Goal: Task Accomplishment & Management: Manage account settings

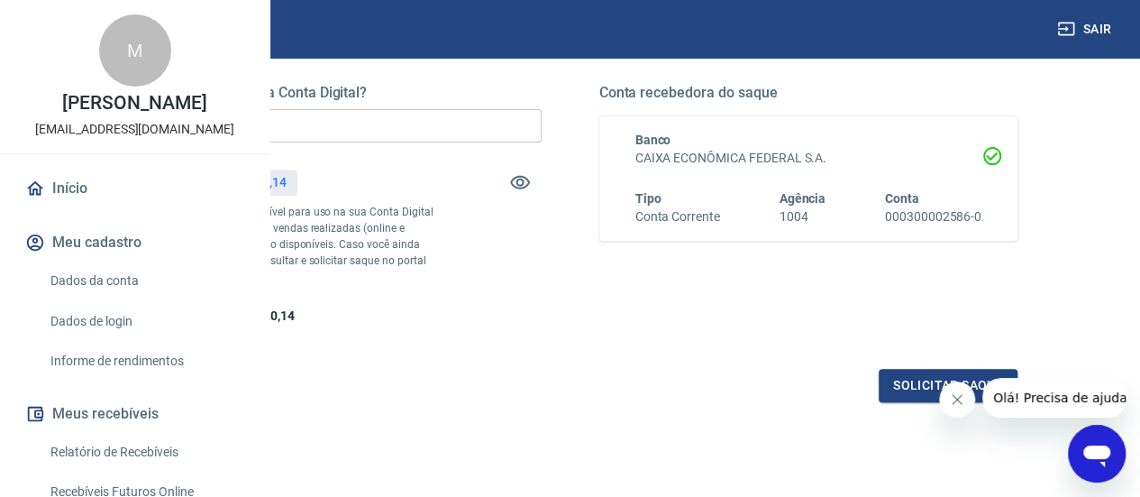
scroll to position [253, 0]
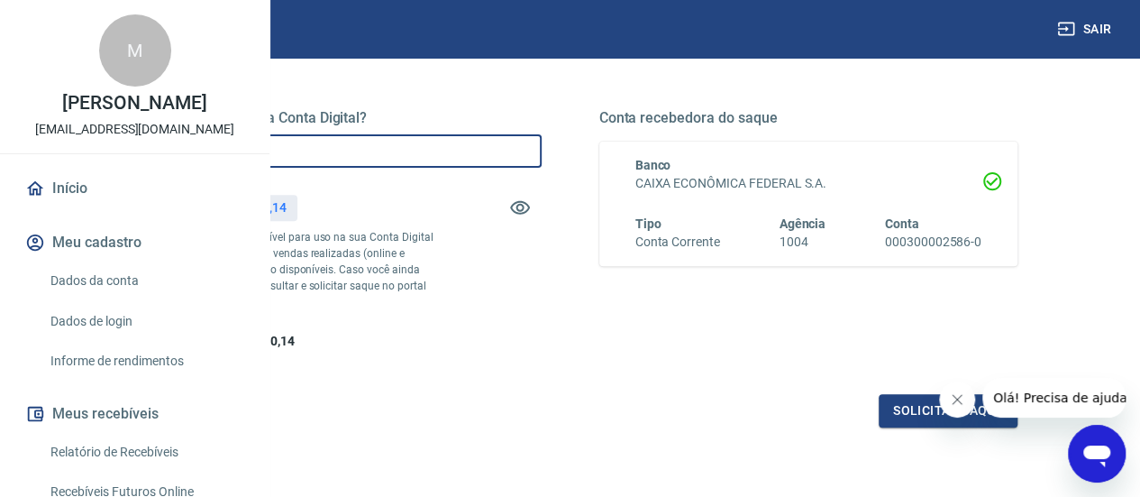
click at [505, 157] on input "R$ 0,00" at bounding box center [332, 150] width 419 height 33
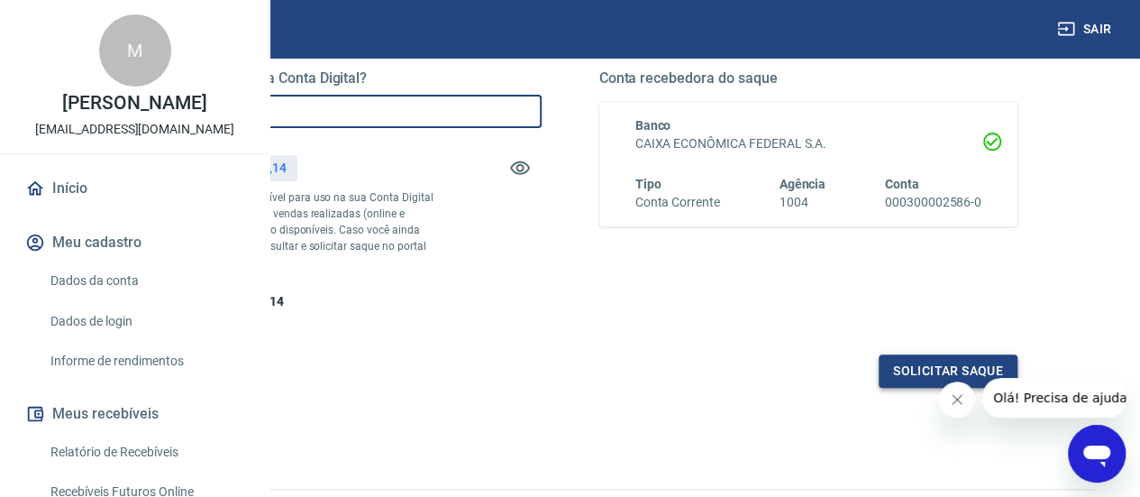
type input "R$ 8.000,00"
click at [894, 388] on button "Solicitar saque" at bounding box center [948, 370] width 139 height 33
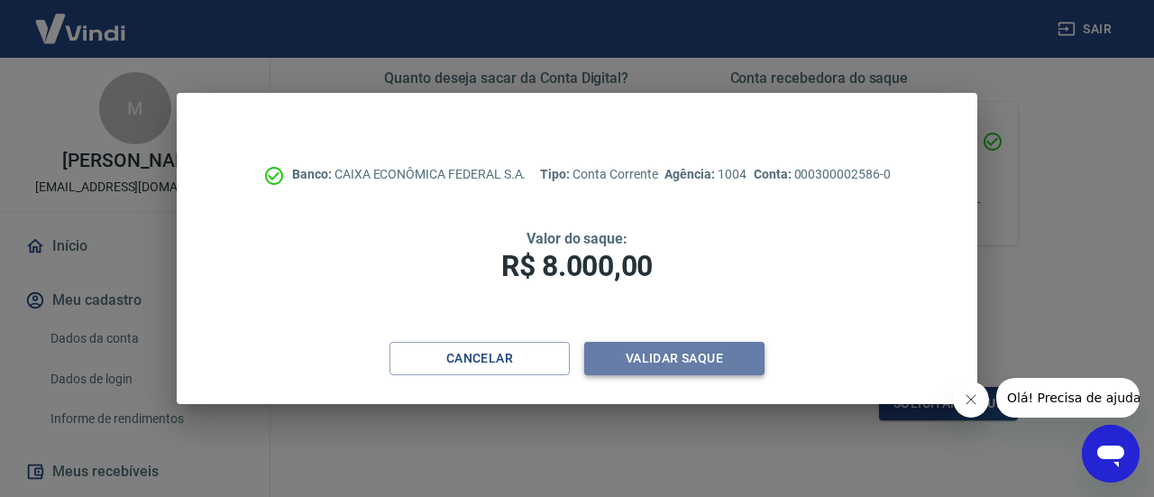
click at [679, 364] on button "Validar saque" at bounding box center [674, 358] width 180 height 33
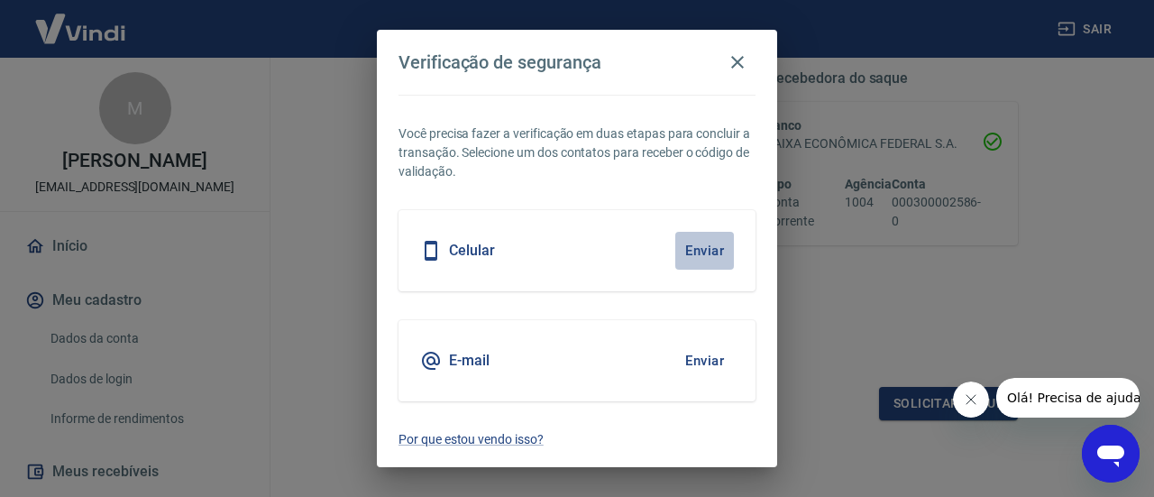
click at [706, 250] on button "Enviar" at bounding box center [704, 251] width 59 height 38
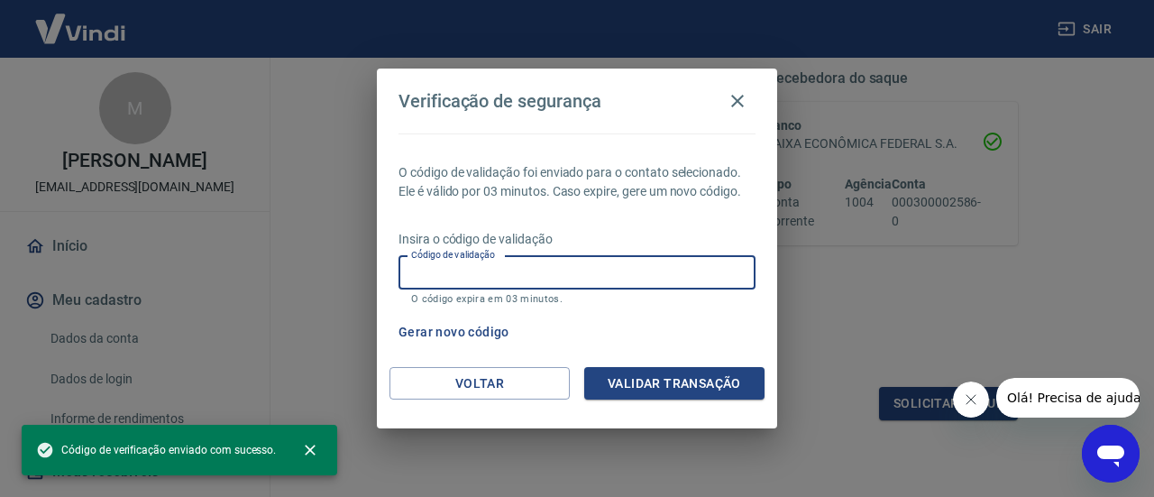
click at [591, 282] on input "Código de validação" at bounding box center [576, 272] width 357 height 33
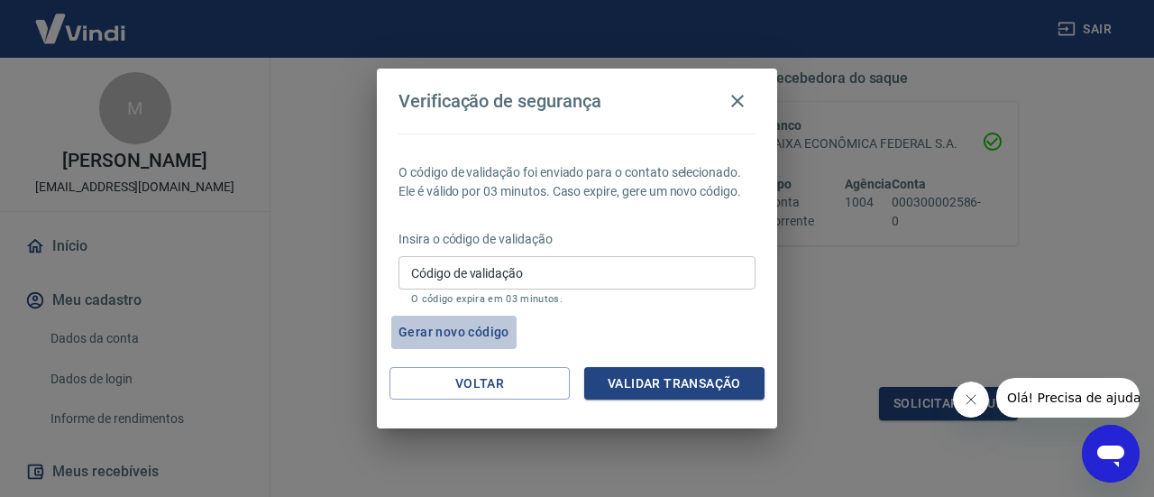
click at [463, 329] on button "Gerar novo código" at bounding box center [453, 331] width 125 height 33
click at [746, 96] on icon "button" at bounding box center [737, 101] width 22 height 22
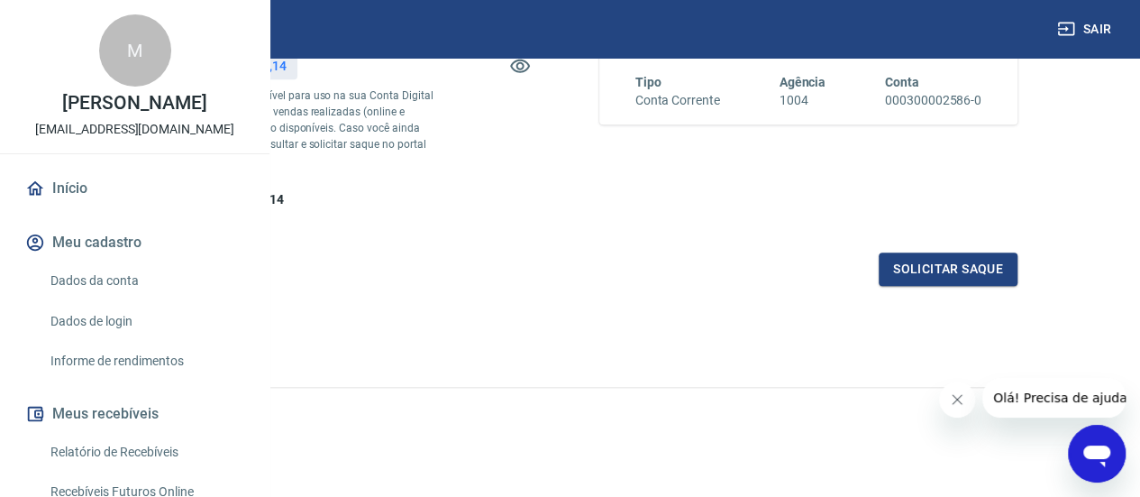
scroll to position [408, 0]
click at [959, 286] on button "Solicitar saque" at bounding box center [948, 268] width 139 height 33
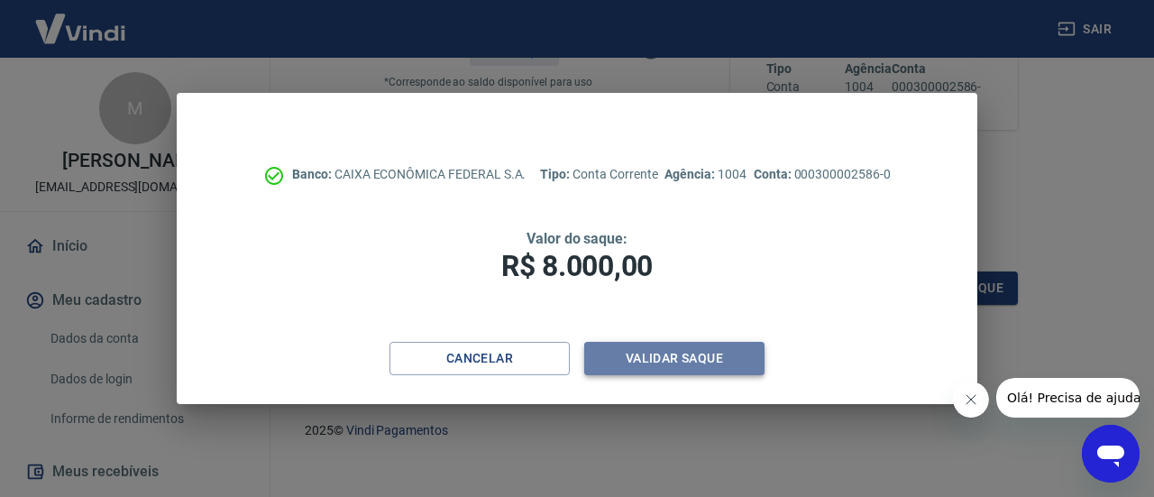
click at [647, 345] on button "Validar saque" at bounding box center [674, 358] width 180 height 33
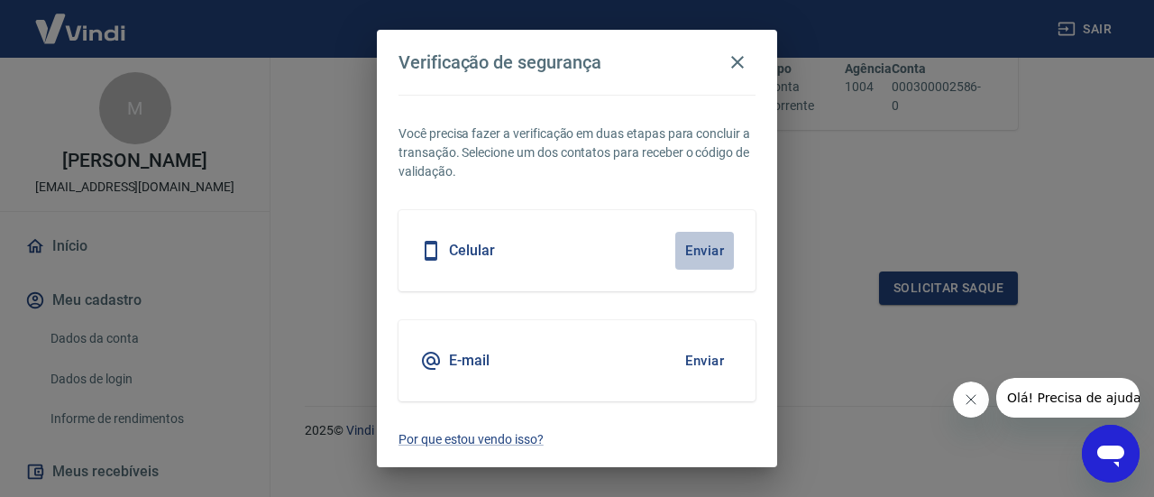
click at [718, 247] on button "Enviar" at bounding box center [704, 251] width 59 height 38
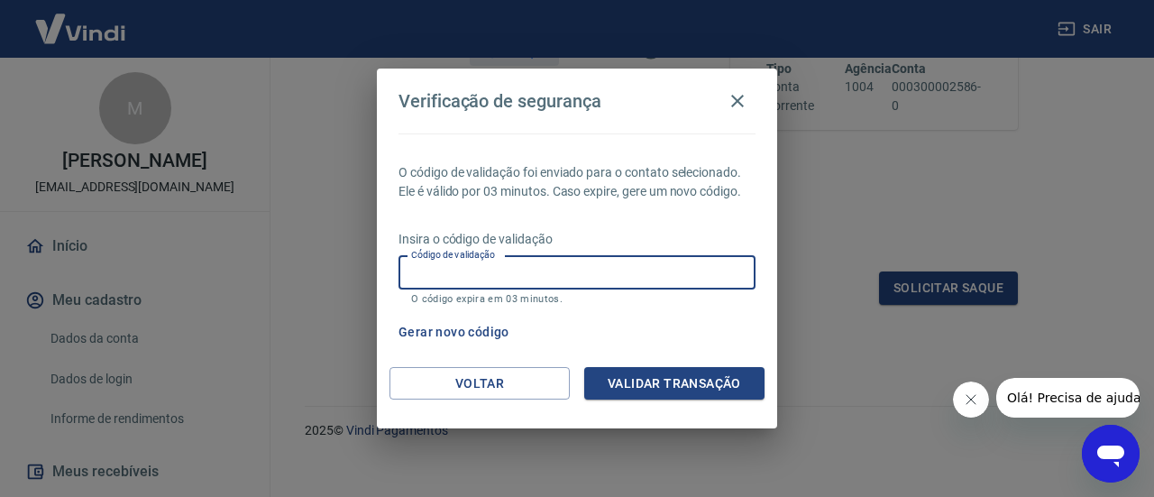
click at [673, 258] on input "Código de validação" at bounding box center [576, 272] width 357 height 33
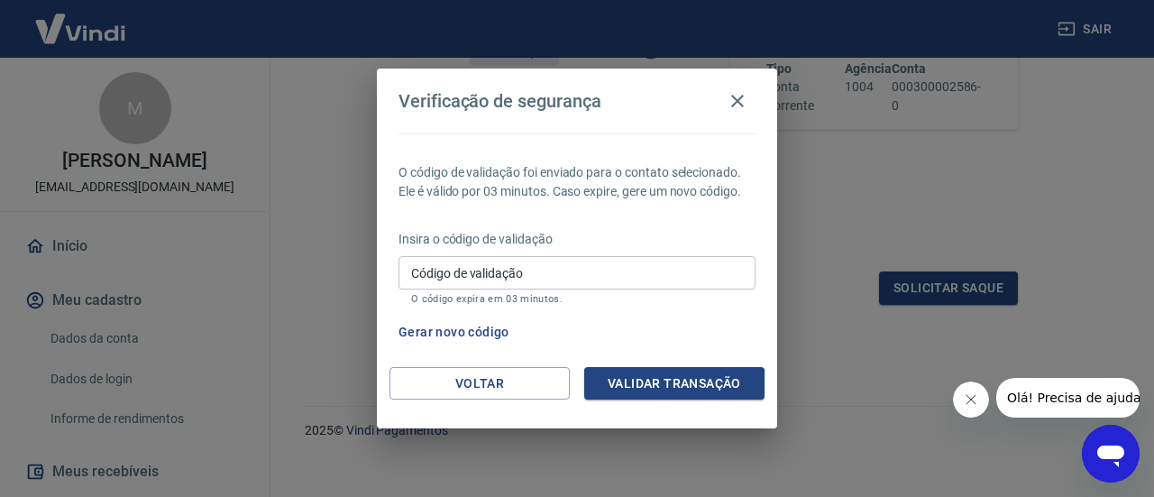
click at [876, 178] on div "Verificação de segurança O código de validação foi enviado para o contato selec…" at bounding box center [577, 248] width 1154 height 497
click at [747, 96] on icon "button" at bounding box center [737, 101] width 22 height 22
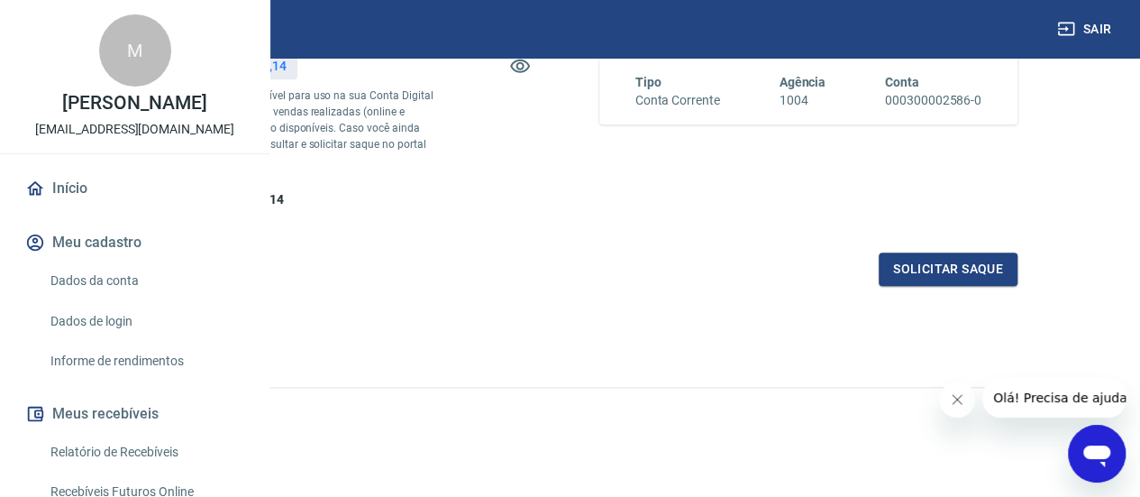
click at [1090, 459] on icon "Abrir janela de mensagens" at bounding box center [1097, 453] width 32 height 32
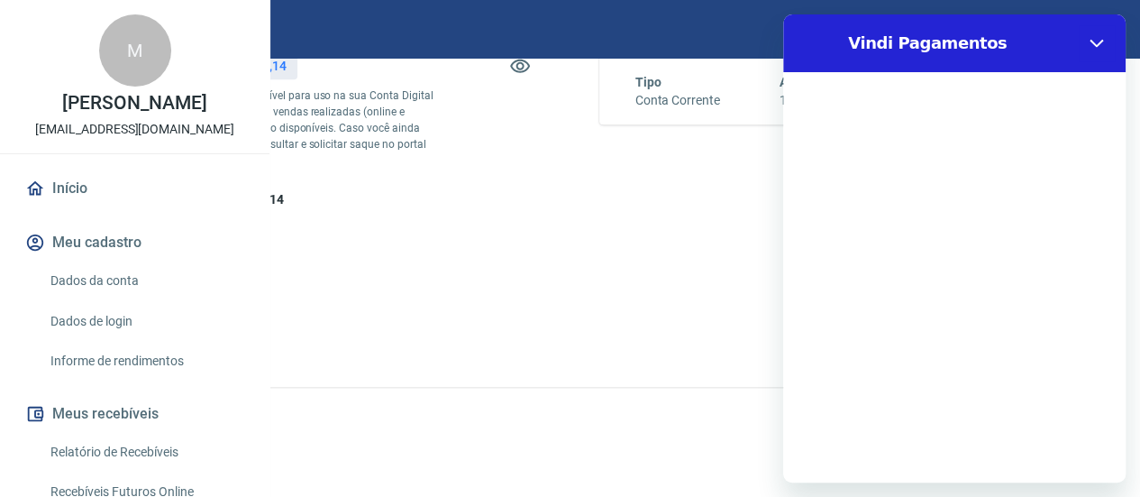
scroll to position [0, 0]
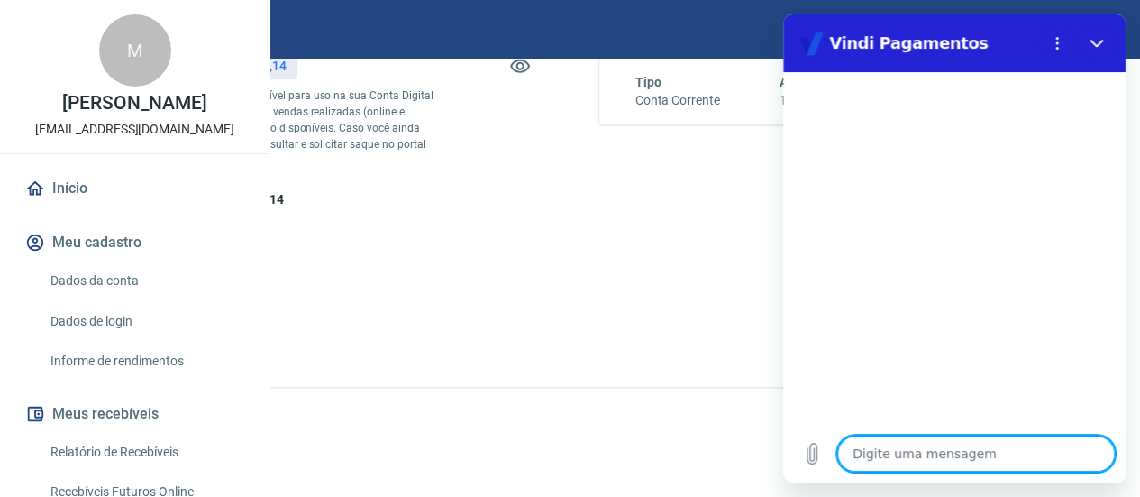
click at [1017, 468] on textarea at bounding box center [976, 453] width 278 height 36
type textarea "o"
type textarea "x"
type textarea "ol"
type textarea "x"
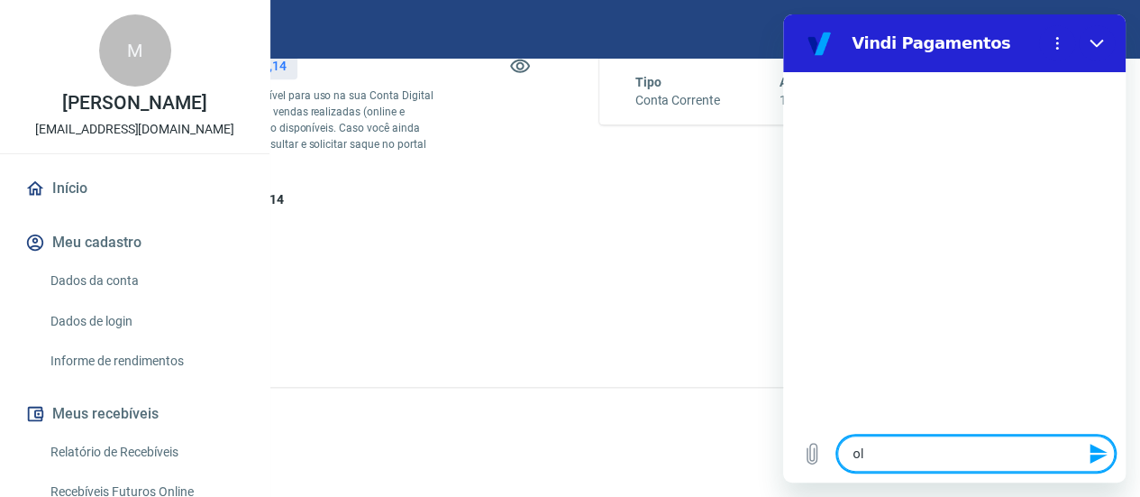
type textarea "olá"
type textarea "x"
type textarea "olá!"
type textarea "x"
type textarea "olá!"
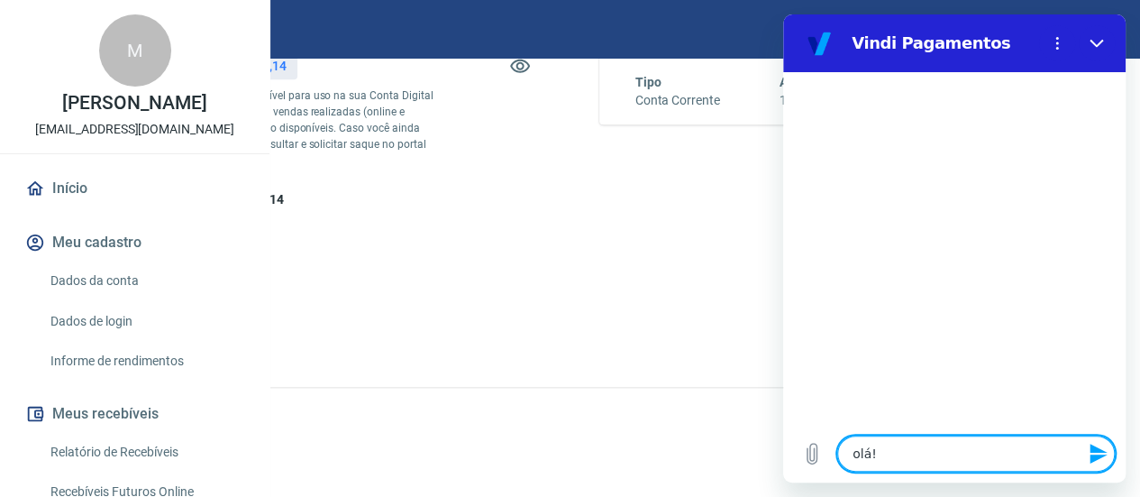
type textarea "x"
type textarea "olá! n"
type textarea "x"
type textarea "olá! [GEOGRAPHIC_DATA]"
type textarea "x"
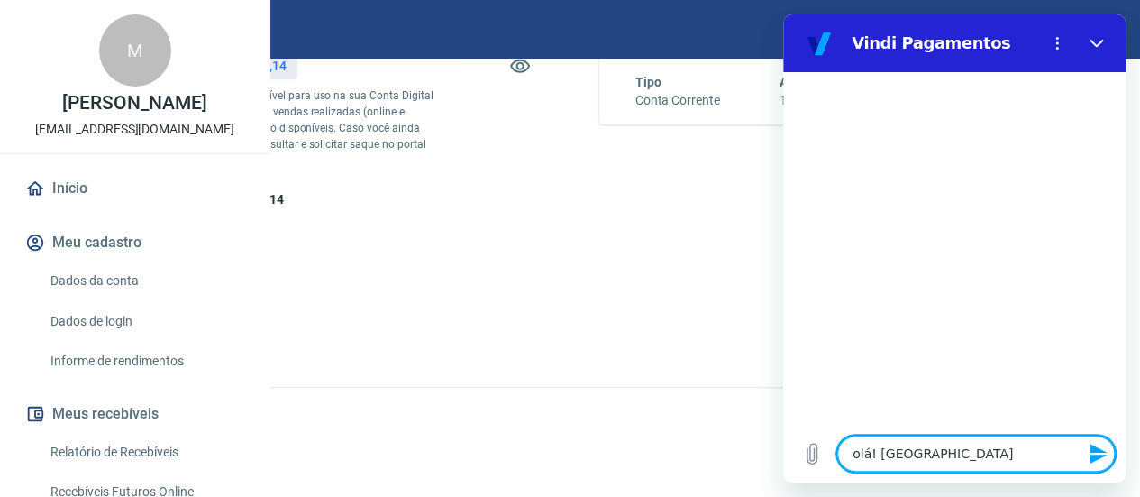
type textarea "olá! não"
type textarea "x"
type textarea "olá! não"
type textarea "x"
type textarea "olá! não e"
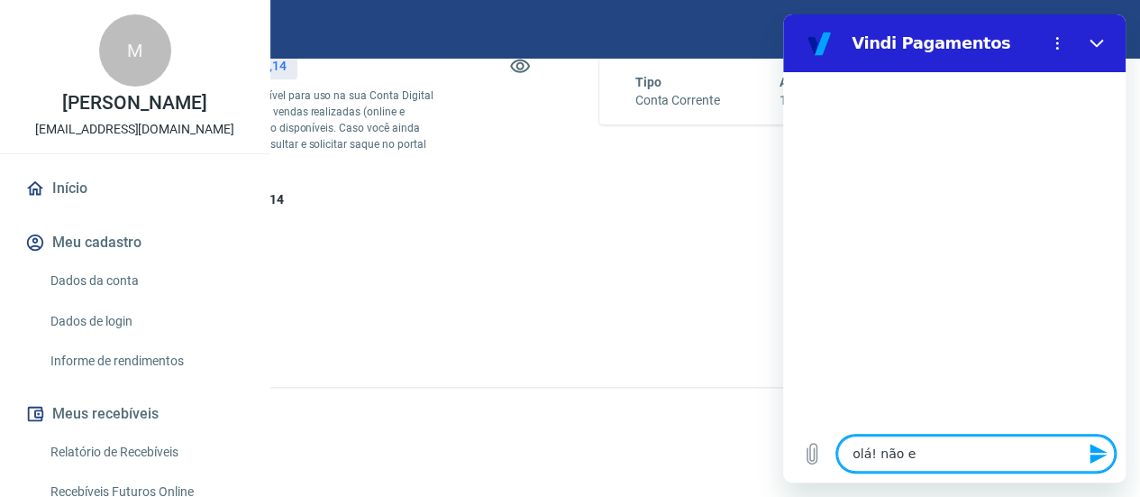
type textarea "x"
type textarea "olá! não es"
type textarea "x"
type textarea "olá! não esc"
type textarea "x"
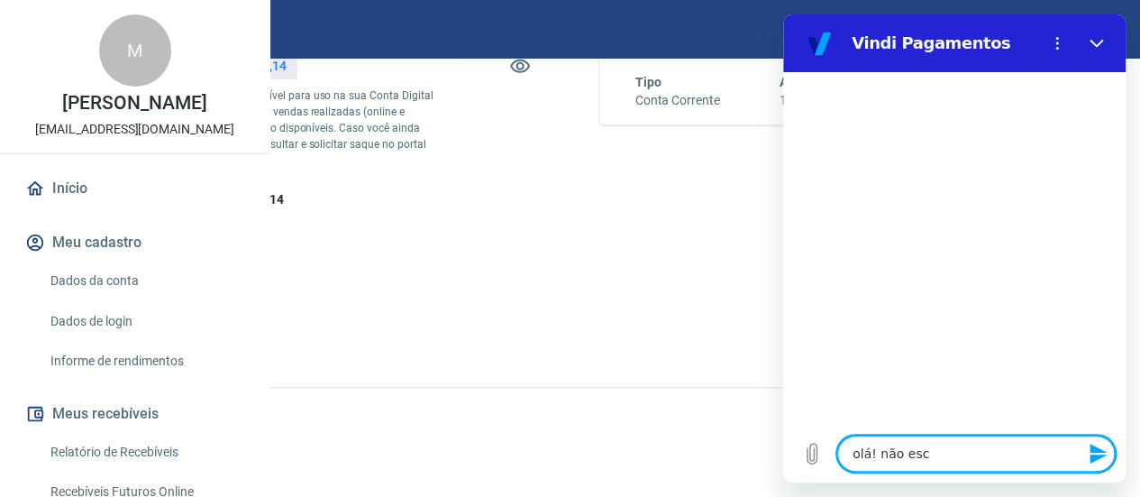
type textarea "olá! não es"
type textarea "x"
type textarea "olá! não est"
type textarea "x"
type textarea "olá! não esto"
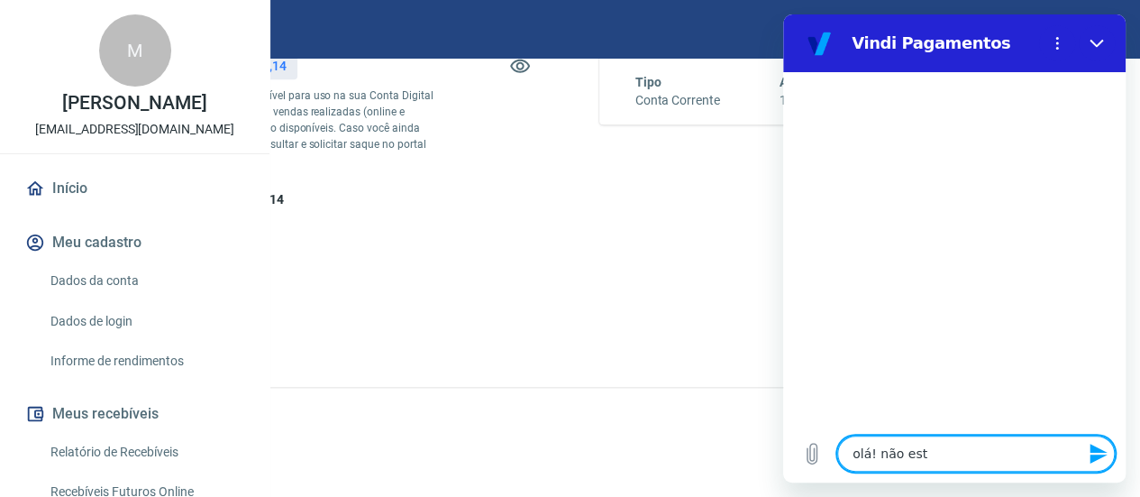
type textarea "x"
type textarea "olá! não estou"
type textarea "x"
type textarea "olá! não estou"
type textarea "x"
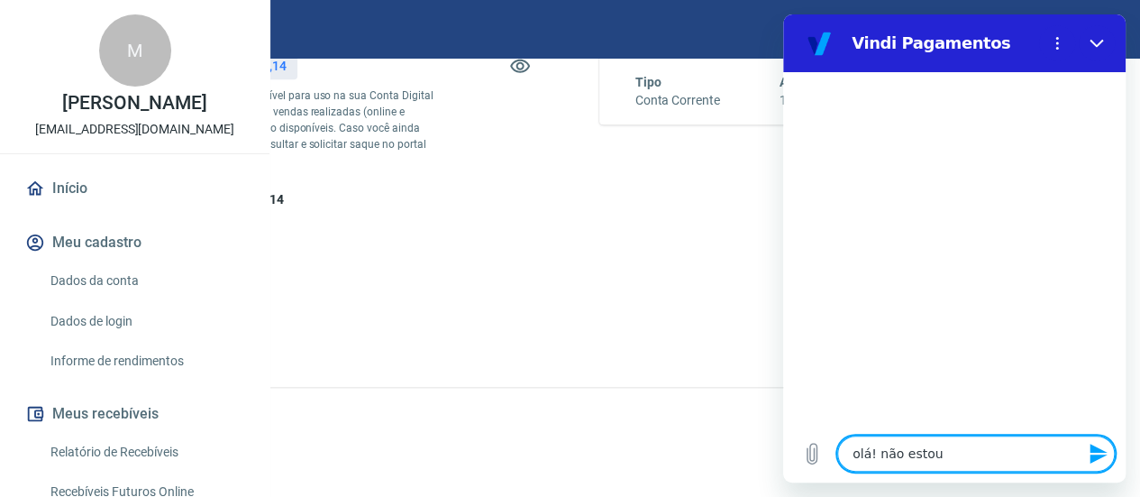
type textarea "olá! não estou"
type textarea "x"
type textarea "olá! não estou"
type textarea "x"
type textarea "olá! não estou r"
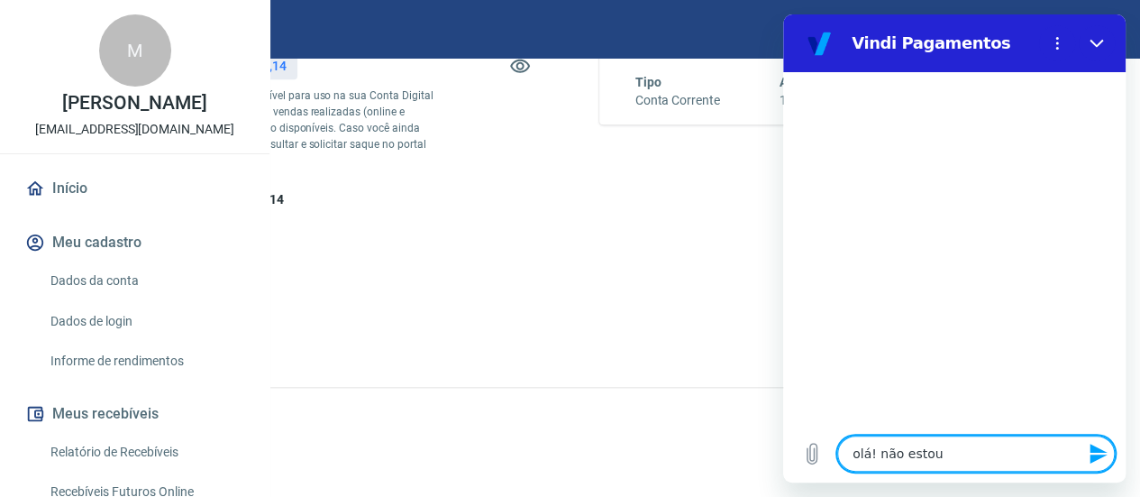
type textarea "x"
type textarea "olá! não estou re"
type textarea "x"
type textarea "olá! não estou rec"
type textarea "x"
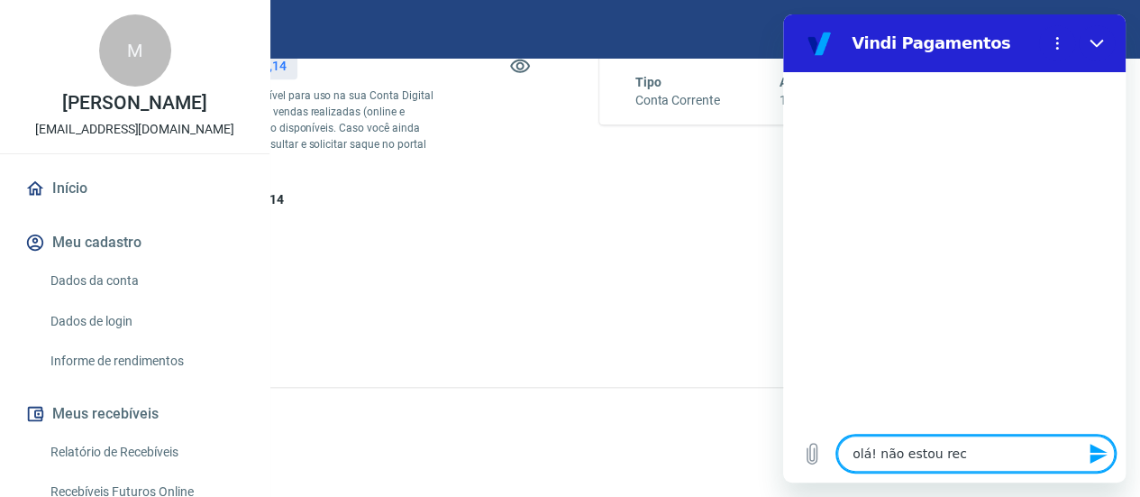
type textarea "olá! não estou rece"
type textarea "x"
type textarea "olá! não estou receb"
type textarea "x"
type textarea "olá! não estou recebe"
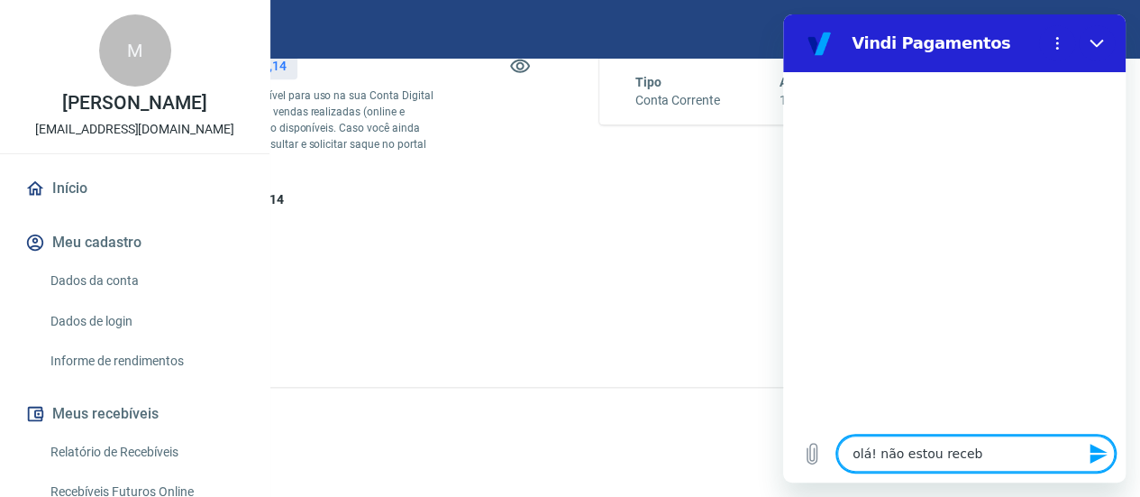
type textarea "x"
type textarea "olá! não estou receben"
type textarea "x"
type textarea "olá! não estou recebend"
type textarea "x"
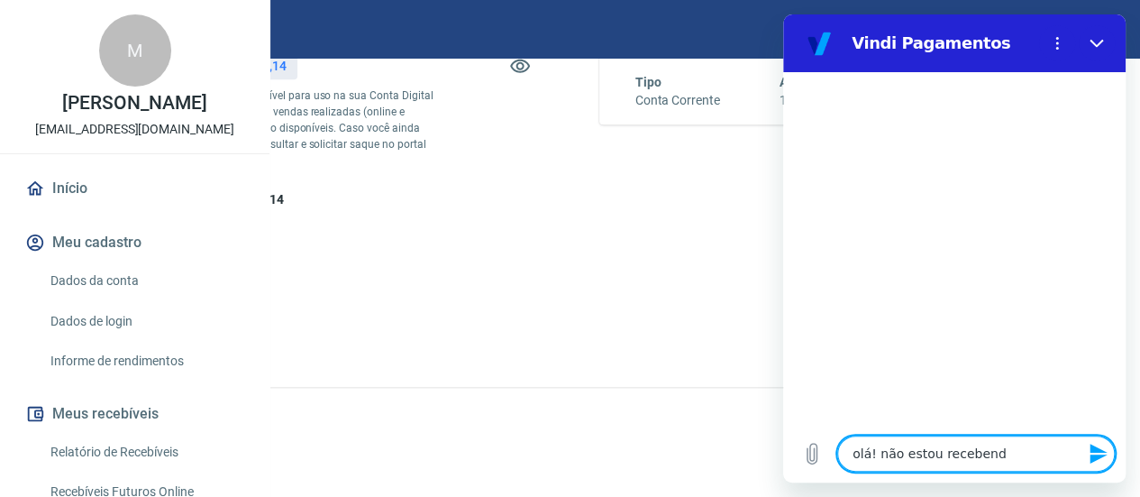
type textarea "olá! não estou recebendo"
type textarea "x"
type textarea "olá! não estou recebendo"
type textarea "x"
type textarea "olá! não estou recebendo o"
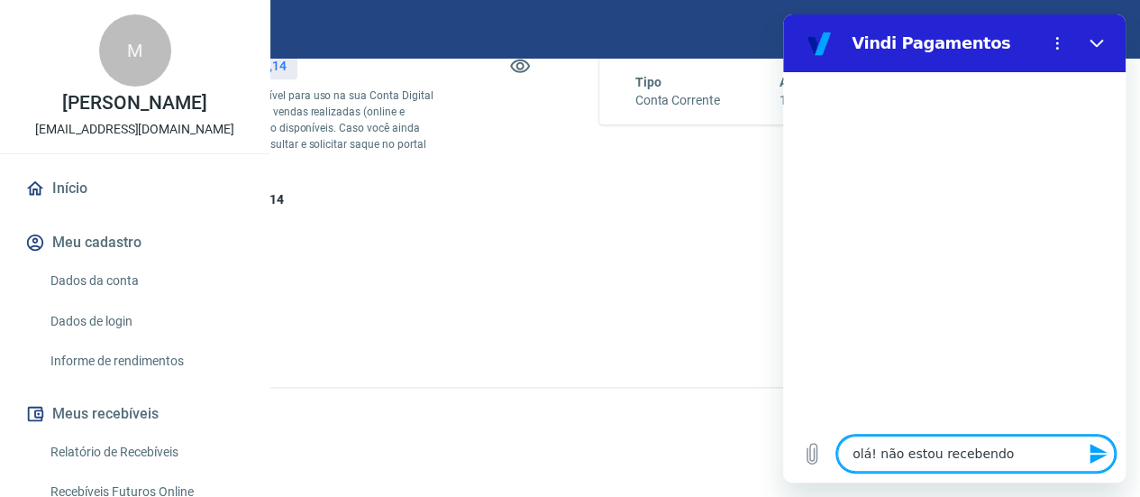
type textarea "x"
type textarea "olá! não estou recebendo o"
type textarea "x"
type textarea "olá! não estou recebendo o c"
type textarea "x"
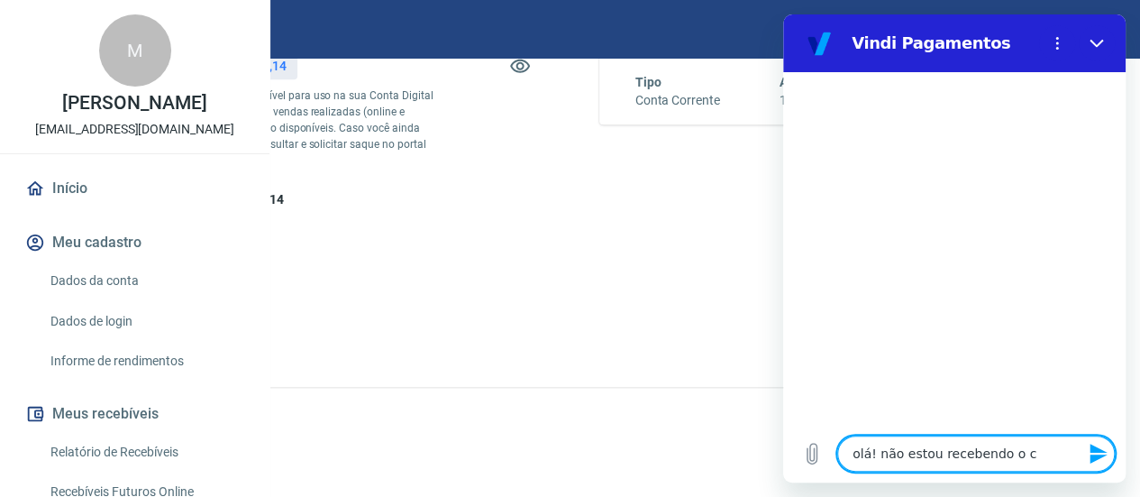
type textarea "olá! não estou recebendo o có"
type textarea "x"
type textarea "olá! não estou recebendo o cód"
type textarea "x"
type textarea "olá! não estou recebendo o códi"
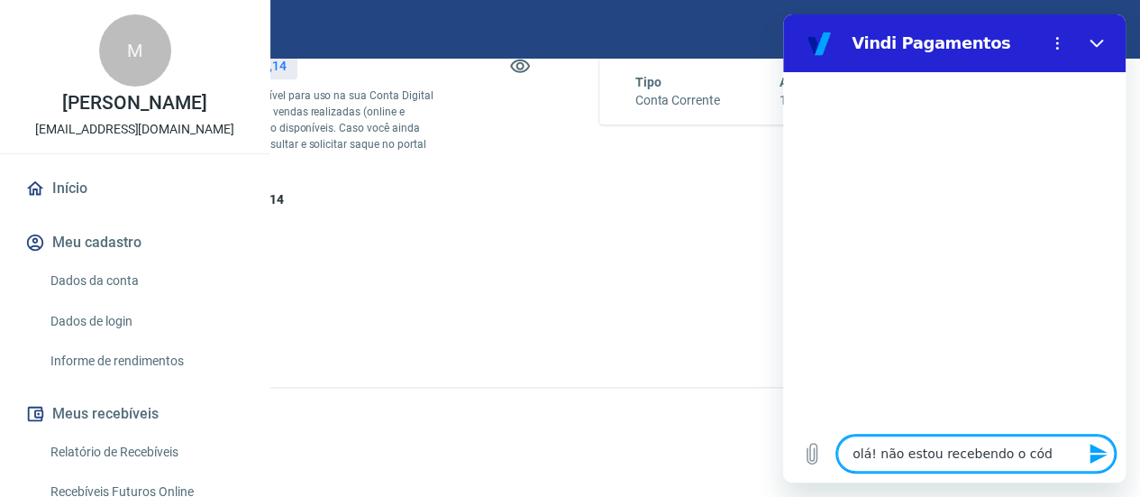
type textarea "x"
type textarea "olá! não estou recebendo o códig"
type textarea "x"
type textarea "olá! não estou recebendo o código"
type textarea "x"
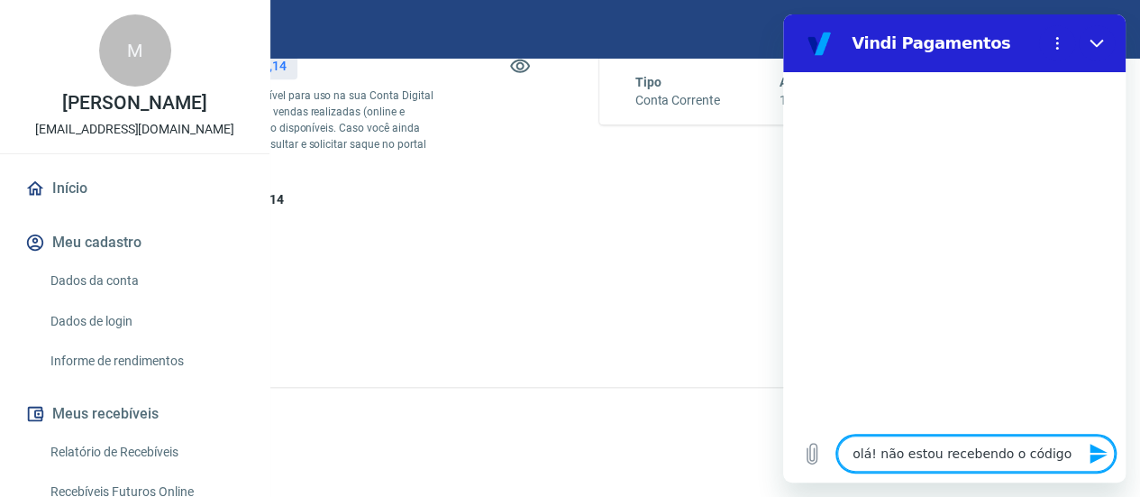
type textarea "olá! não estou recebendo o código"
type textarea "x"
type textarea "olá! não estou recebendo o código d"
type textarea "x"
type textarea "olá! não estou recebendo o código de"
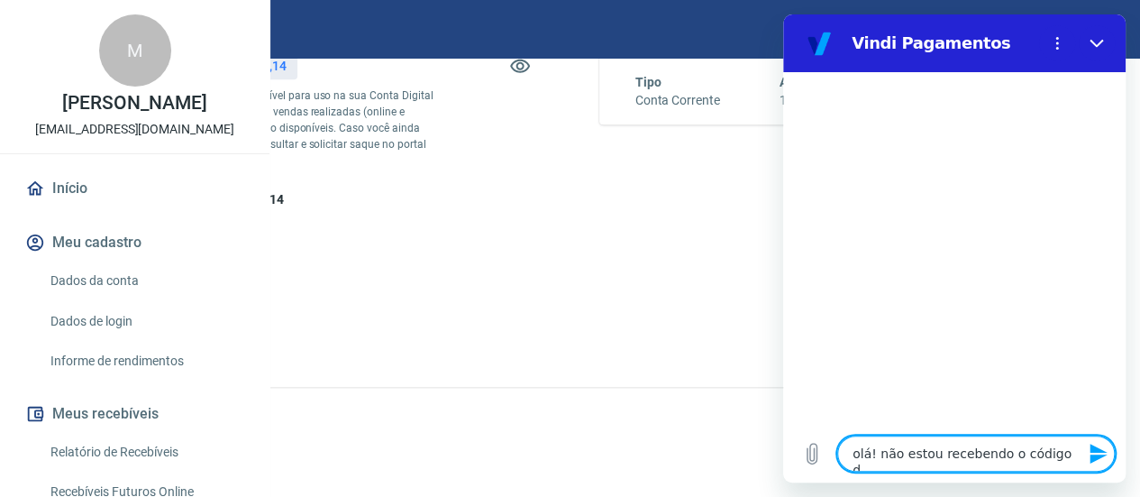
type textarea "x"
type textarea "olá! não estou recebendo o código de"
type textarea "x"
type textarea "olá! não estou recebendo o código de v"
type textarea "x"
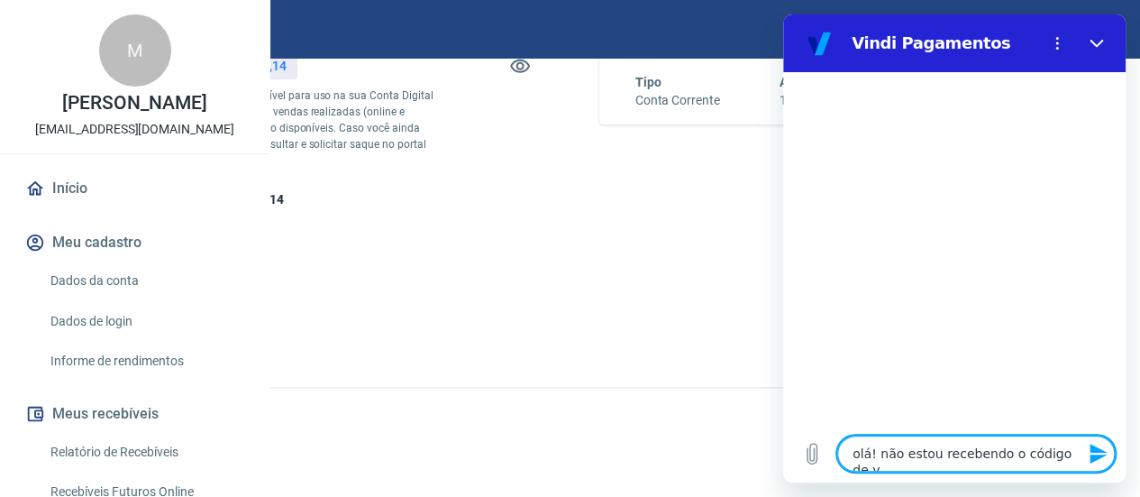
type textarea "olá! não estou recebendo o código de ve"
type textarea "x"
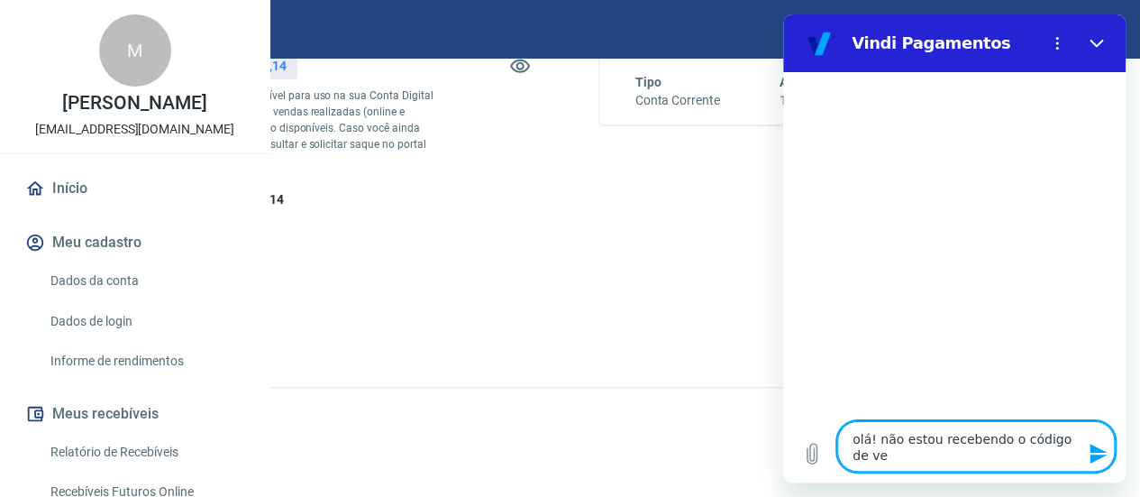
type textarea "olá! não estou recebendo o código de ver"
type textarea "x"
type textarea "olá! não estou recebendo o código de veri"
type textarea "x"
type textarea "olá! não estou recebendo o código de verif"
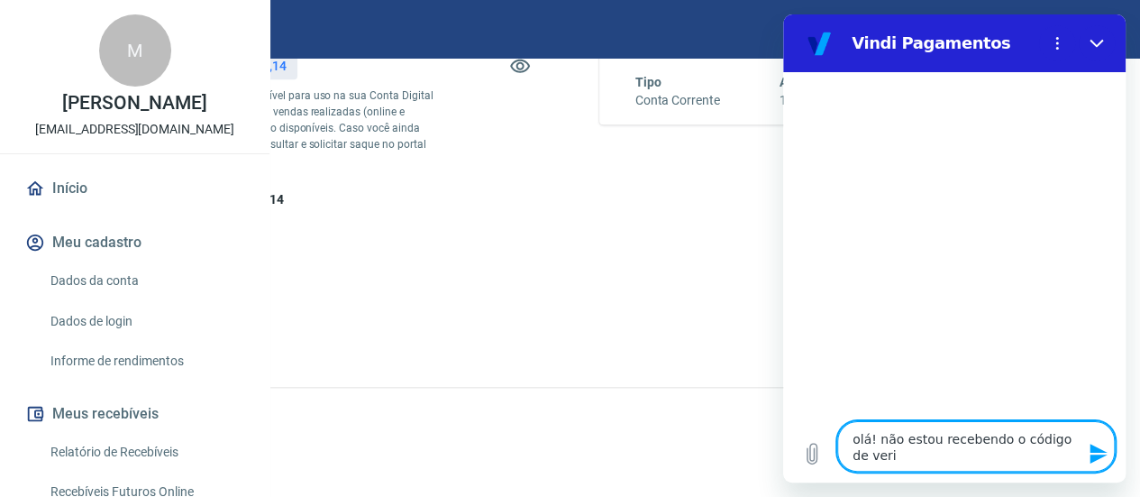
type textarea "x"
type textarea "olá! não estou recebendo o código de verifi"
type textarea "x"
type textarea "olá! não estou recebendo o código de verific"
type textarea "x"
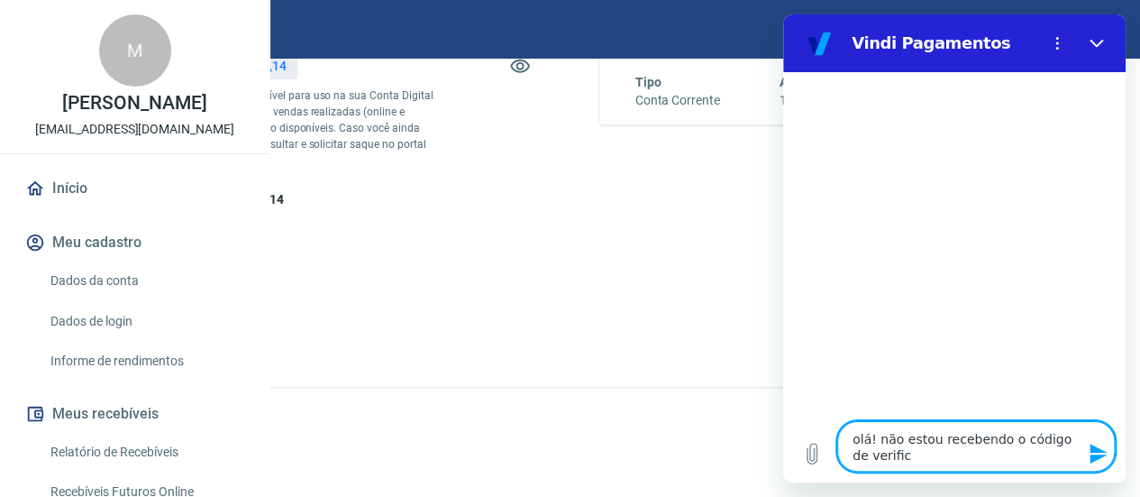
type textarea "olá! não estou recebendo o código de verifica"
type textarea "x"
type textarea "olá! não estou recebendo o código de verificaç"
type textarea "x"
type textarea "olá! não estou recebendo o código de verificaçã"
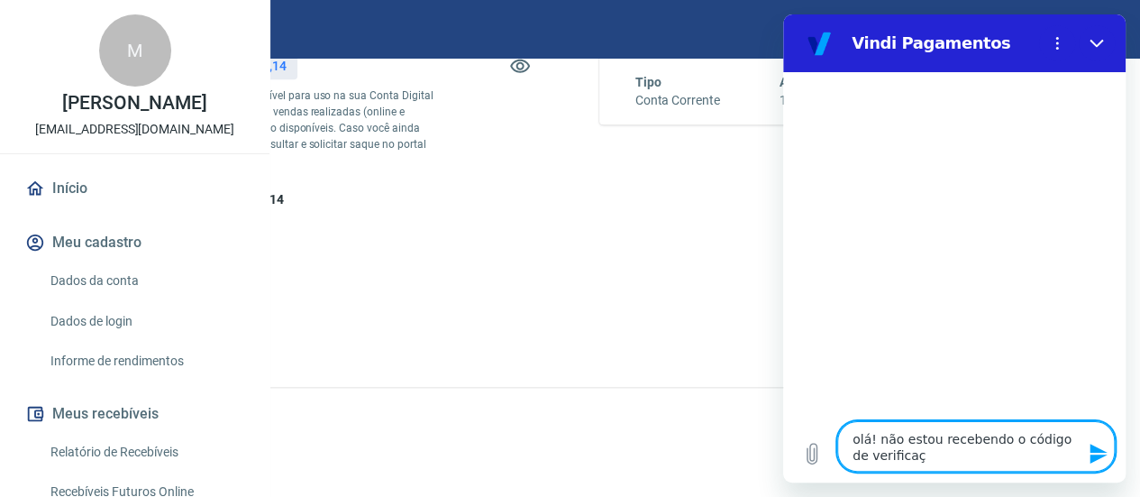
type textarea "x"
type textarea "olá! não estou recebendo o código de verificação"
type textarea "x"
type textarea "olá! não estou recebendo o código de verificação"
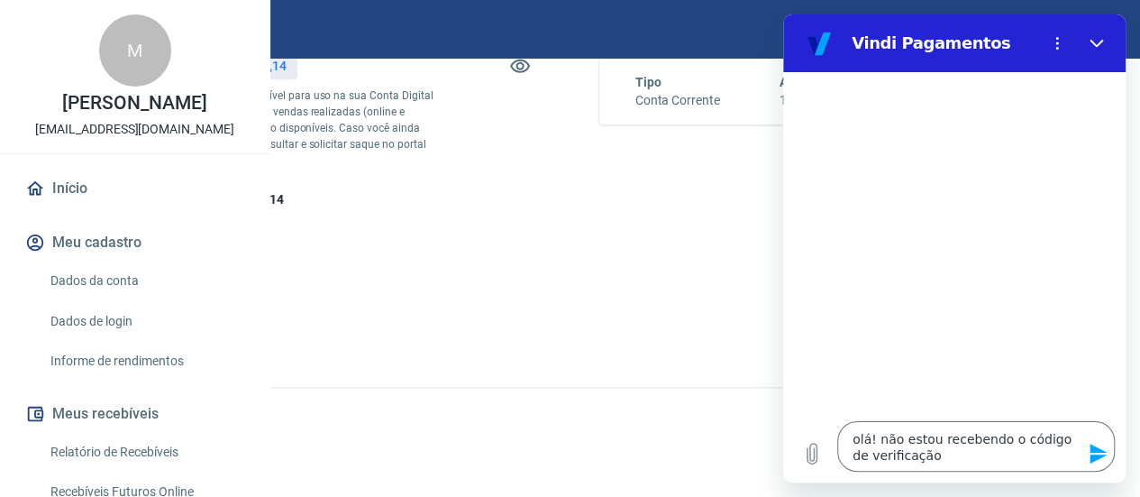
click at [1098, 451] on icon "Enviar mensagem" at bounding box center [1098, 453] width 17 height 20
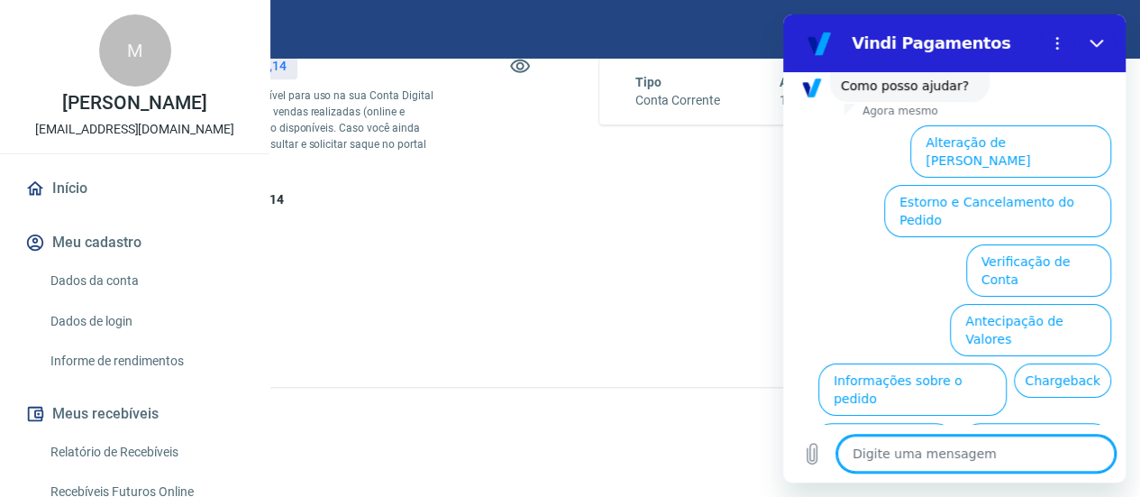
scroll to position [153, 0]
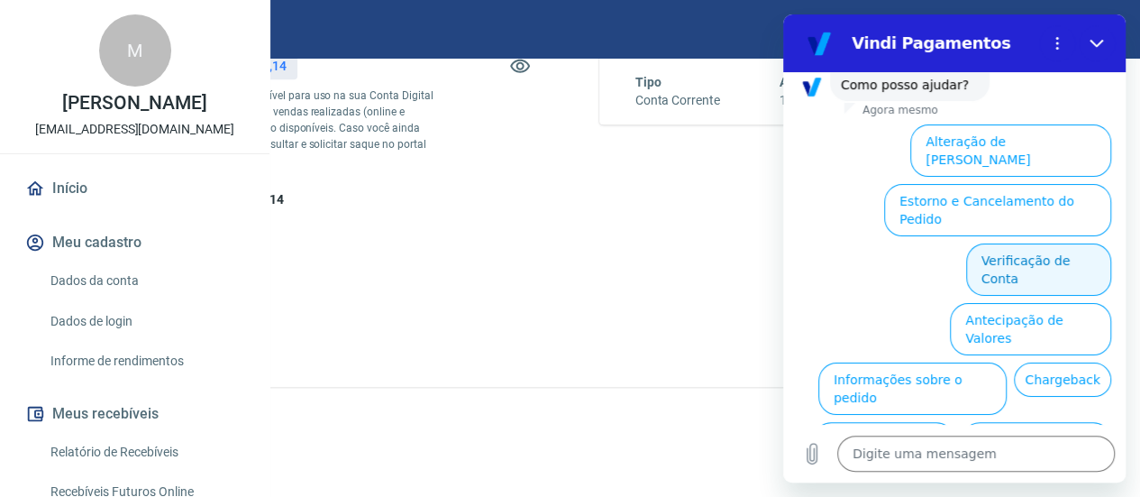
click at [985, 243] on button "Verificação de Conta" at bounding box center [1038, 269] width 145 height 52
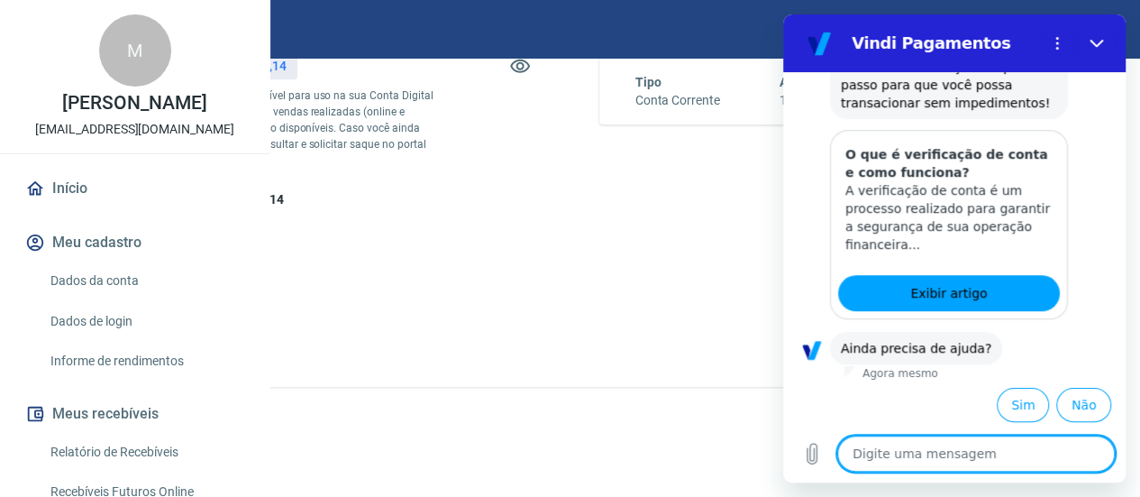
scroll to position [400, 0]
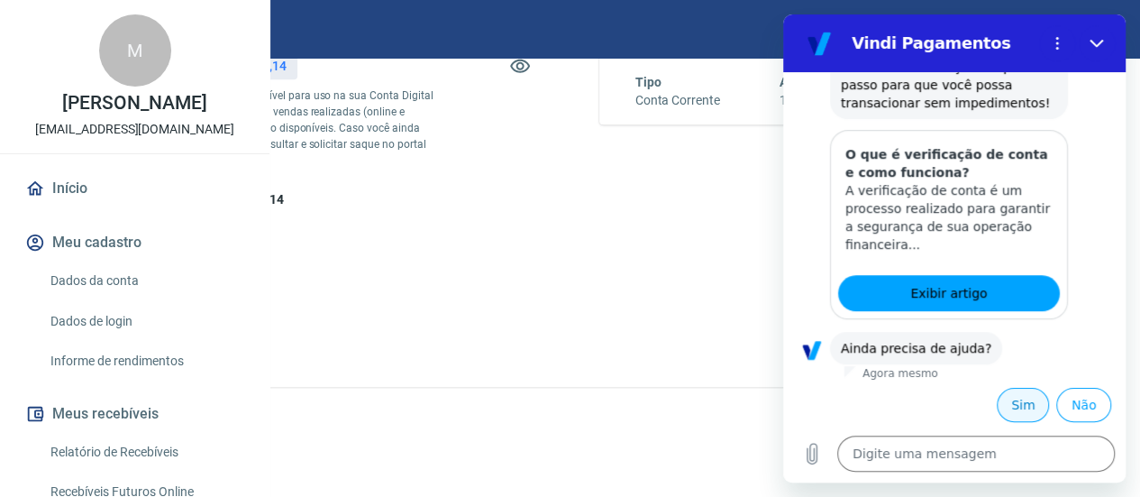
click at [1008, 392] on button "Sim" at bounding box center [1023, 405] width 52 height 34
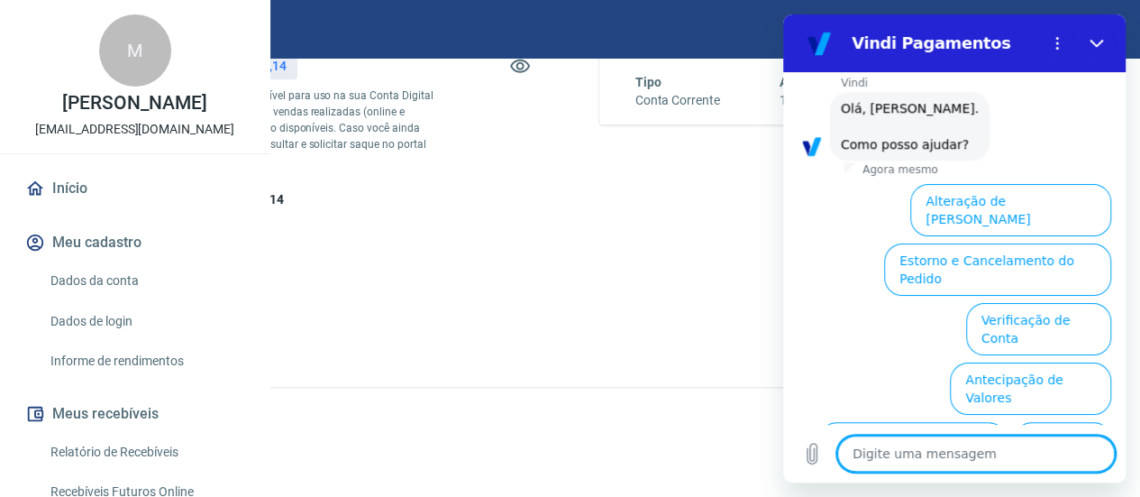
scroll to position [730, 0]
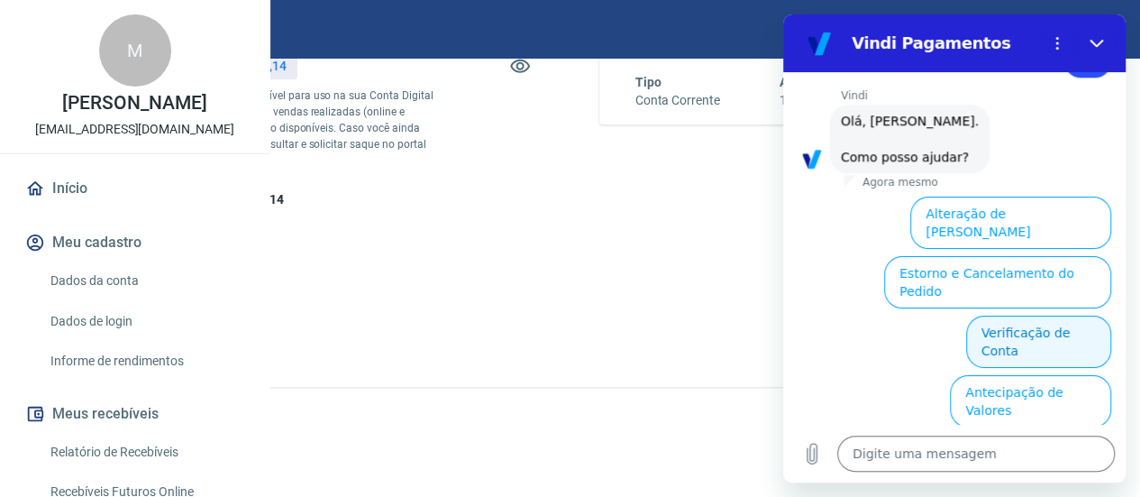
click at [989, 315] on button "Verificação de Conta" at bounding box center [1038, 341] width 145 height 52
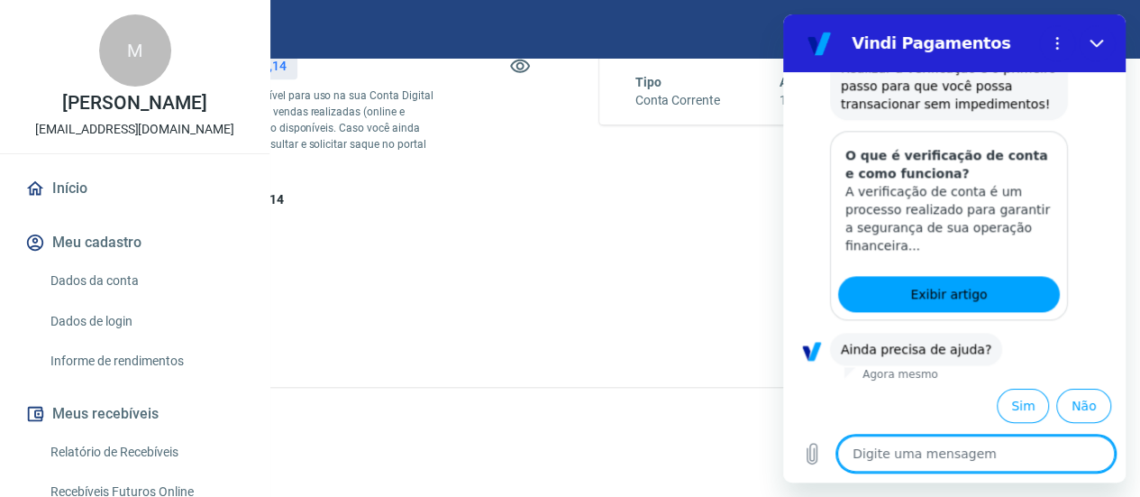
scroll to position [1049, 0]
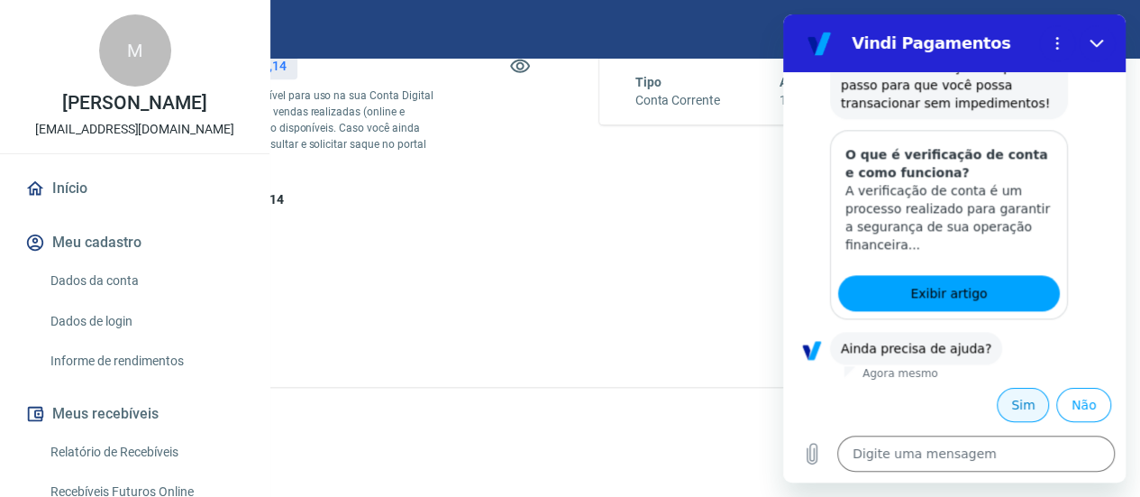
click at [1003, 401] on button "Sim" at bounding box center [1023, 405] width 52 height 34
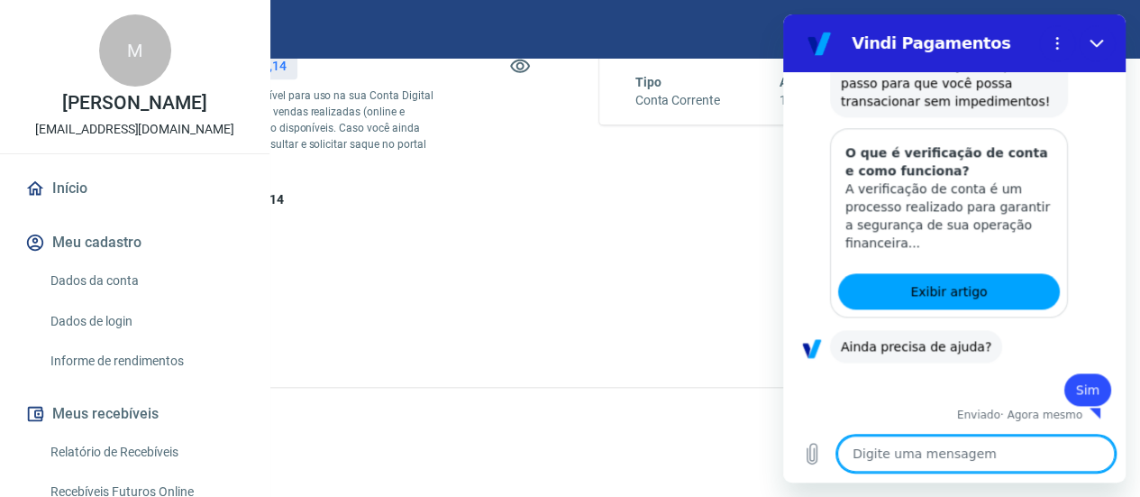
type textarea "x"
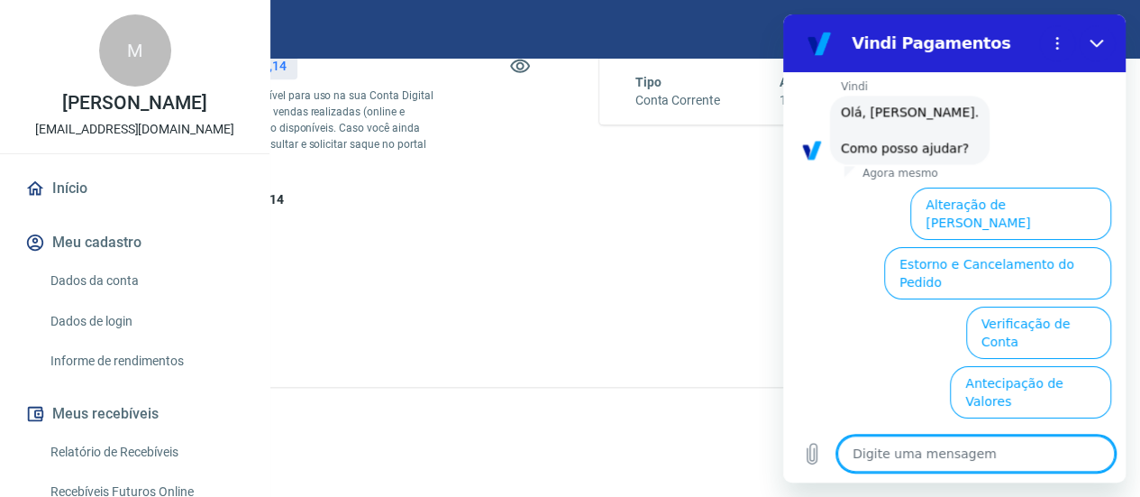
scroll to position [1514, 0]
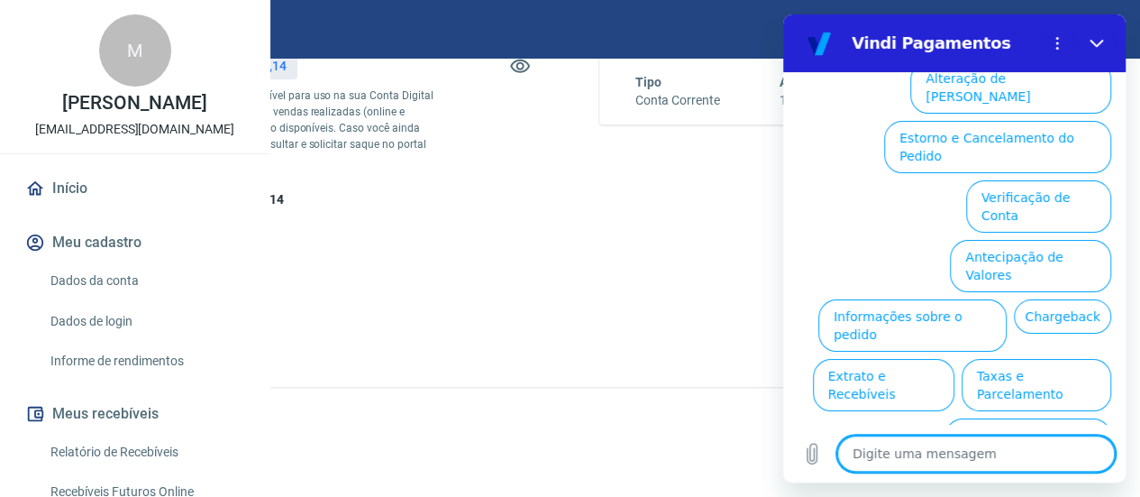
type textarea "p"
type textarea "x"
type textarea "pr"
type textarea "x"
type textarea "pre"
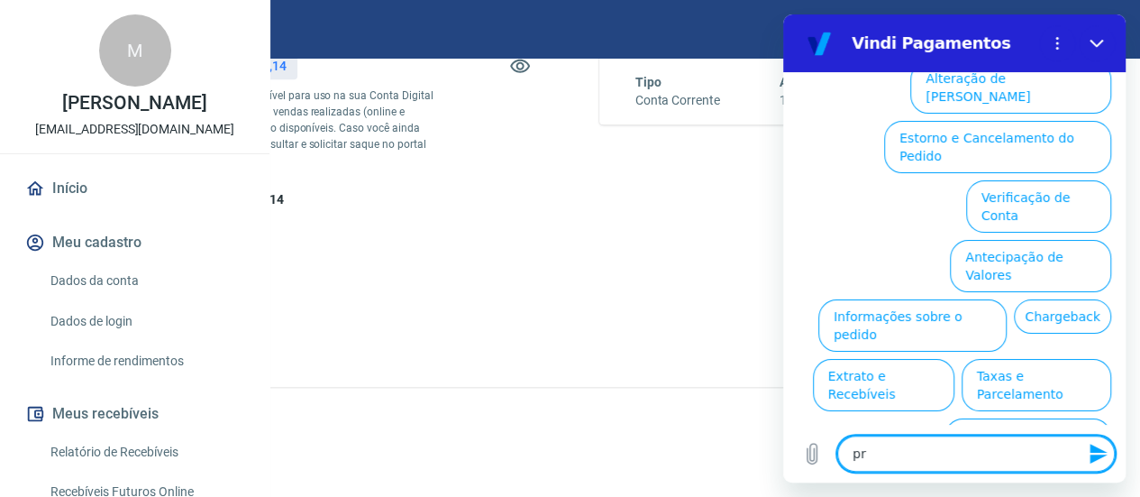
type textarea "x"
type textarea "prec"
type textarea "x"
type textarea "preci"
type textarea "x"
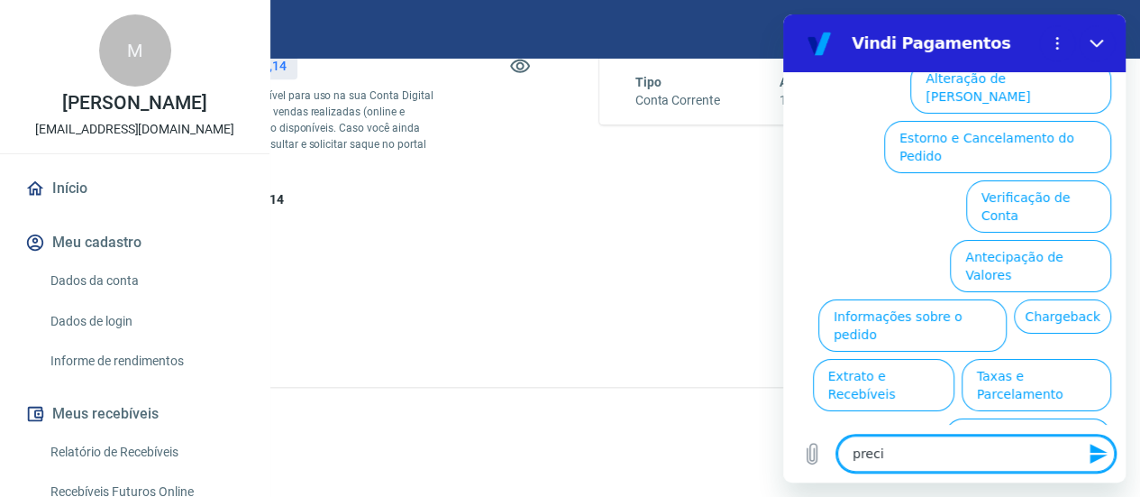
type textarea "precis"
type textarea "x"
type textarea "preciso"
type textarea "x"
type textarea "preciso"
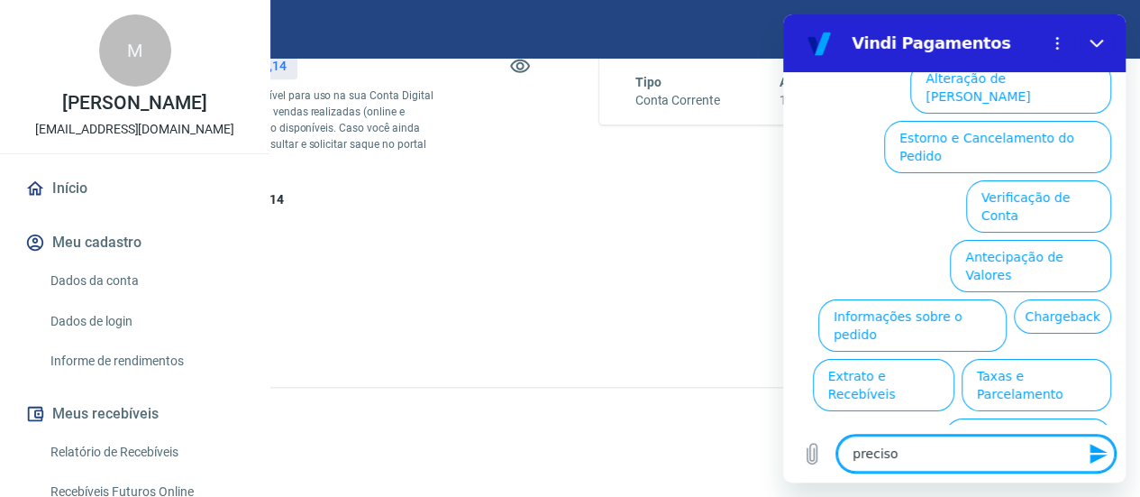
type textarea "x"
type textarea "preciso d"
type textarea "x"
type textarea "preciso de"
type textarea "x"
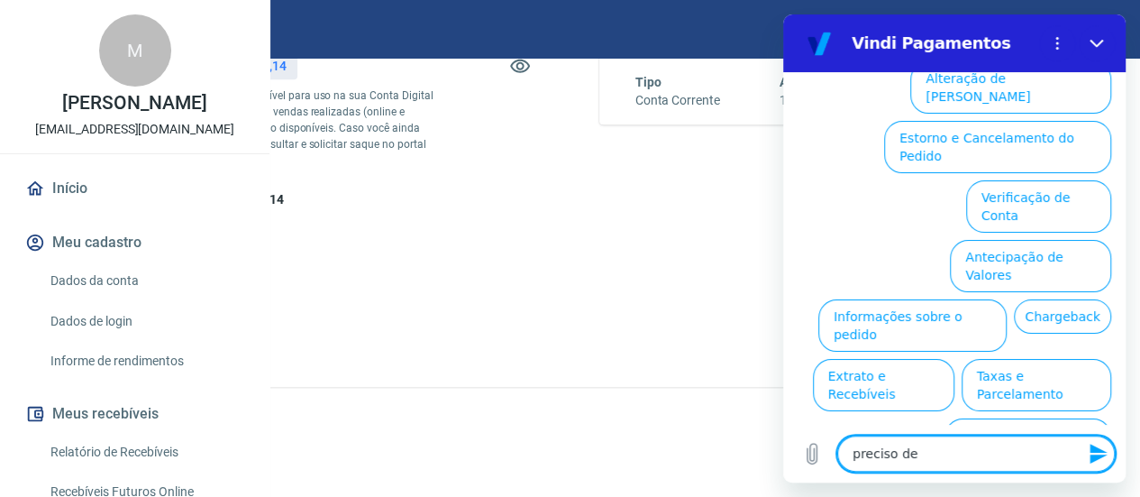
type textarea "preciso de"
type textarea "x"
type textarea "preciso de a"
type textarea "x"
type textarea "preciso de"
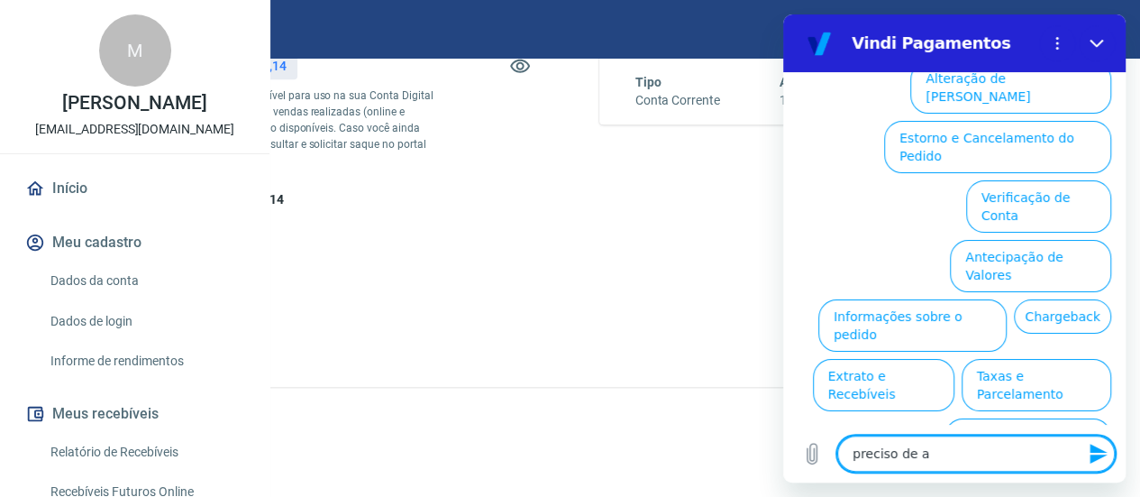
type textarea "x"
type textarea "preciso de"
type textarea "x"
type textarea "preciso dea"
type textarea "x"
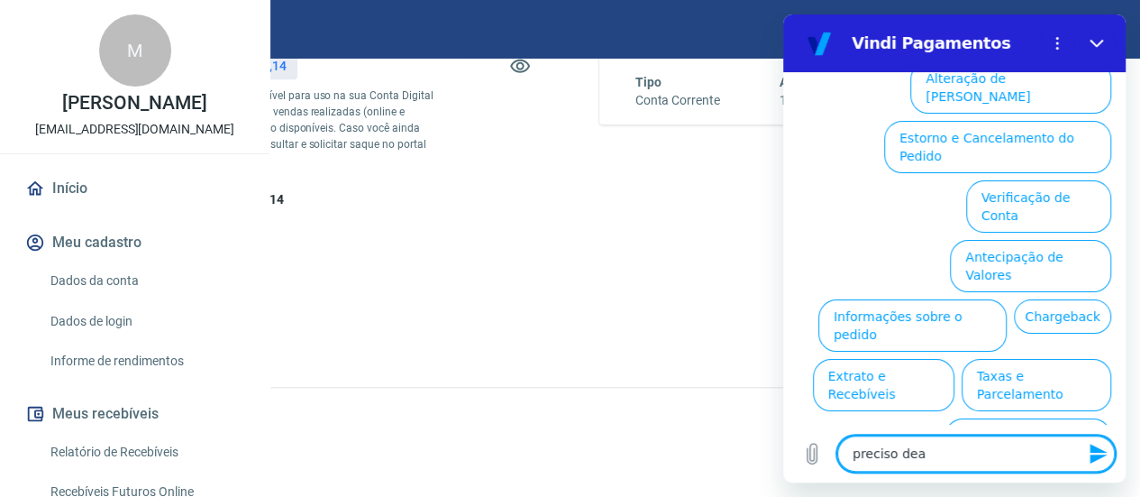
type textarea "preciso de"
type textarea "x"
type textarea "preciso d"
type textarea "x"
type textarea "preciso da"
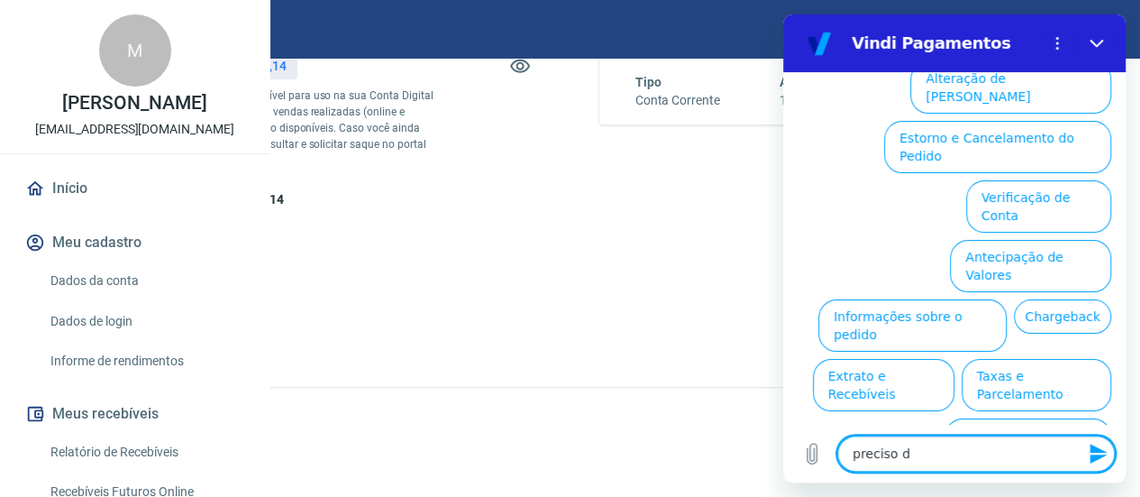
type textarea "x"
type textarea "preciso da"
type textarea "x"
type textarea "preciso da a"
type textarea "x"
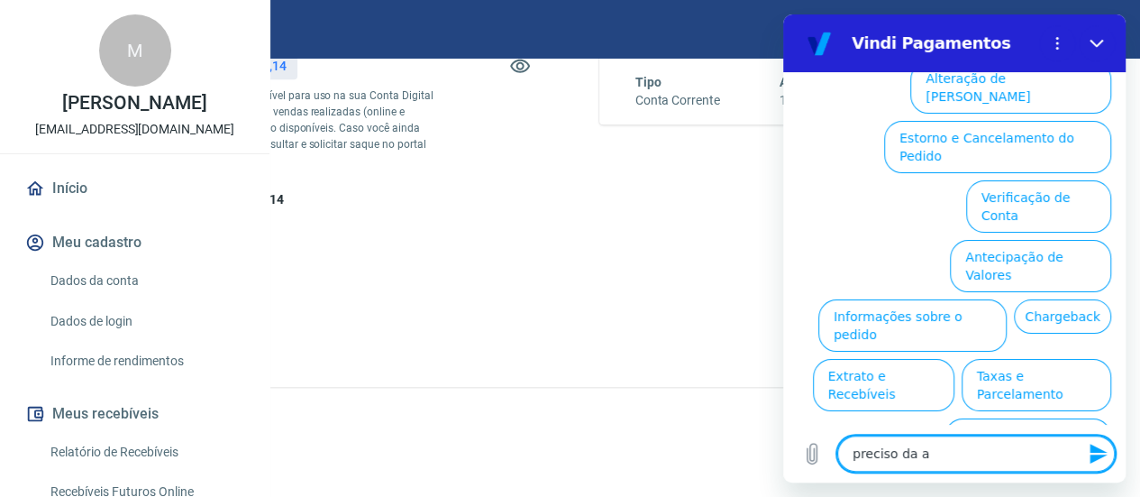
type textarea "preciso da aj"
type textarea "x"
type textarea "preciso da aju"
type textarea "x"
type textarea "preciso da ajud"
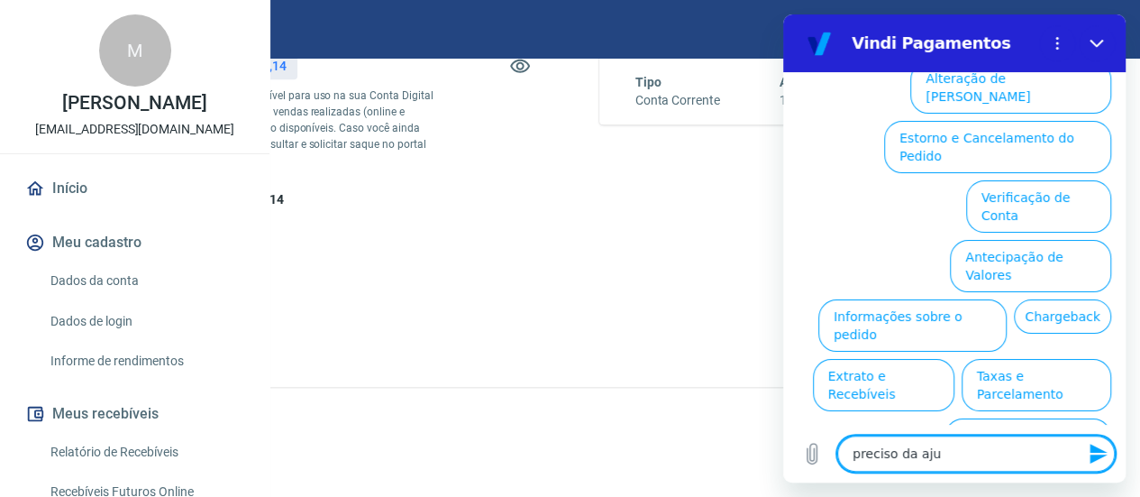
type textarea "x"
type textarea "preciso da ajuda"
type textarea "x"
type textarea "preciso da ajuda"
type textarea "x"
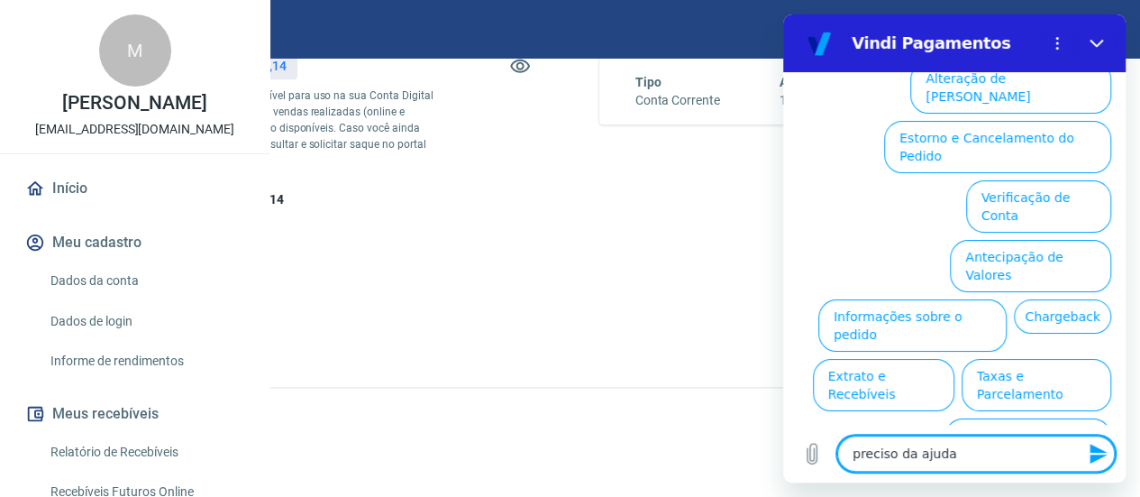
type textarea "preciso da ajuda d"
type textarea "x"
type textarea "preciso da ajuda de"
type textarea "x"
type textarea "preciso da ajuda de"
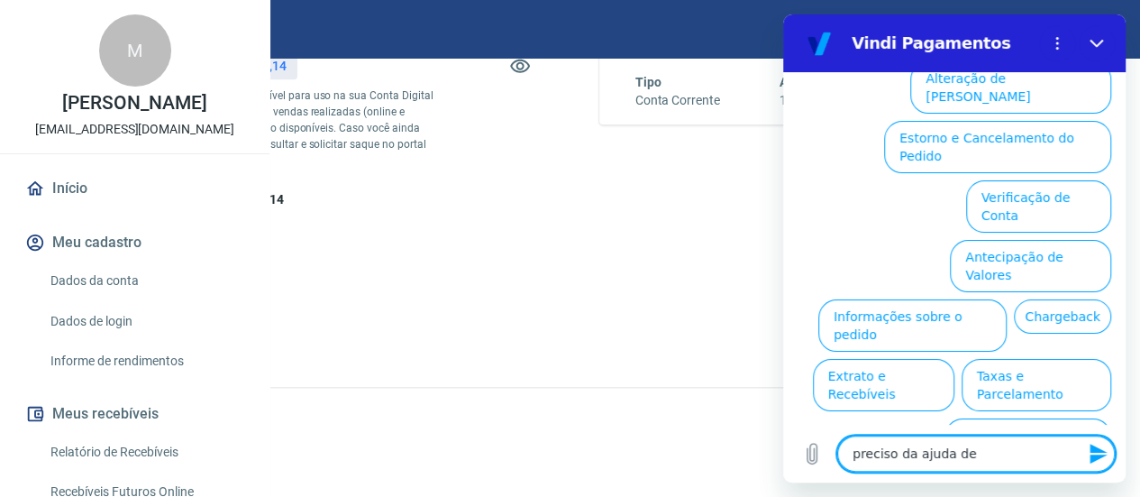
type textarea "x"
type textarea "preciso da ajuda de u"
type textarea "x"
type textarea "preciso da ajuda de um"
type textarea "x"
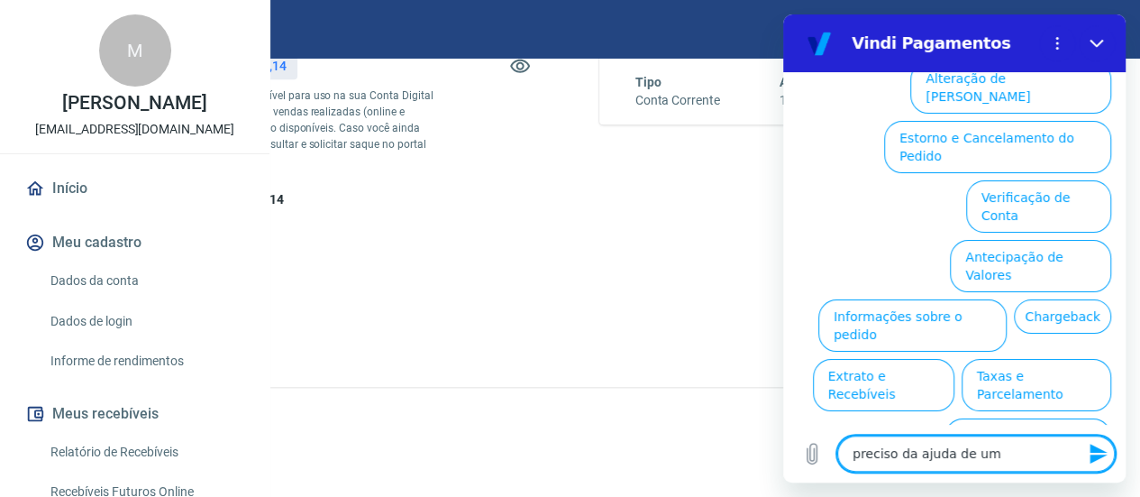
type textarea "preciso da ajuda de uma"
type textarea "x"
type textarea "preciso da ajuda de uma"
type textarea "x"
type textarea "preciso da ajuda de uma p"
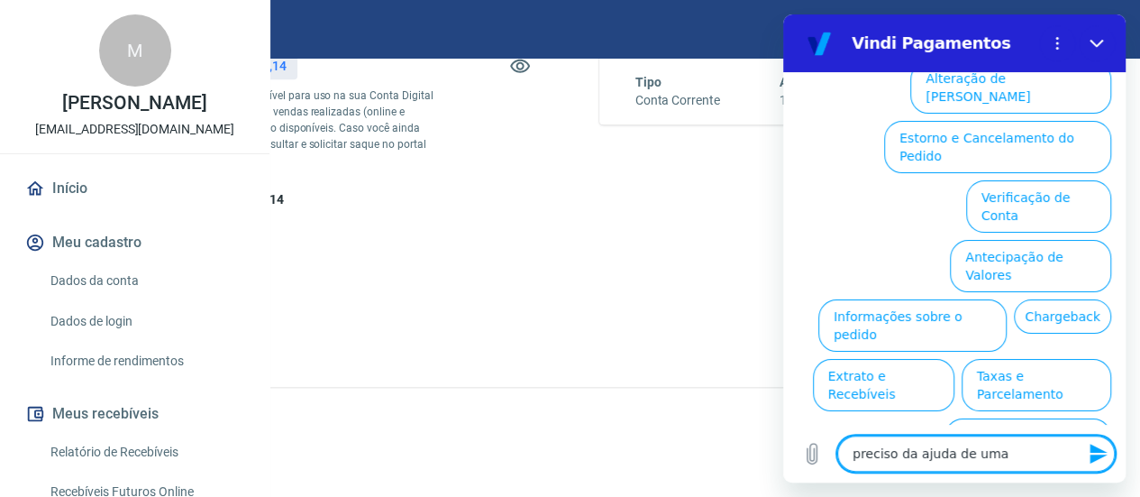
type textarea "x"
type textarea "preciso da ajuda de uma pe"
type textarea "x"
type textarea "preciso da ajuda de uma pes"
type textarea "x"
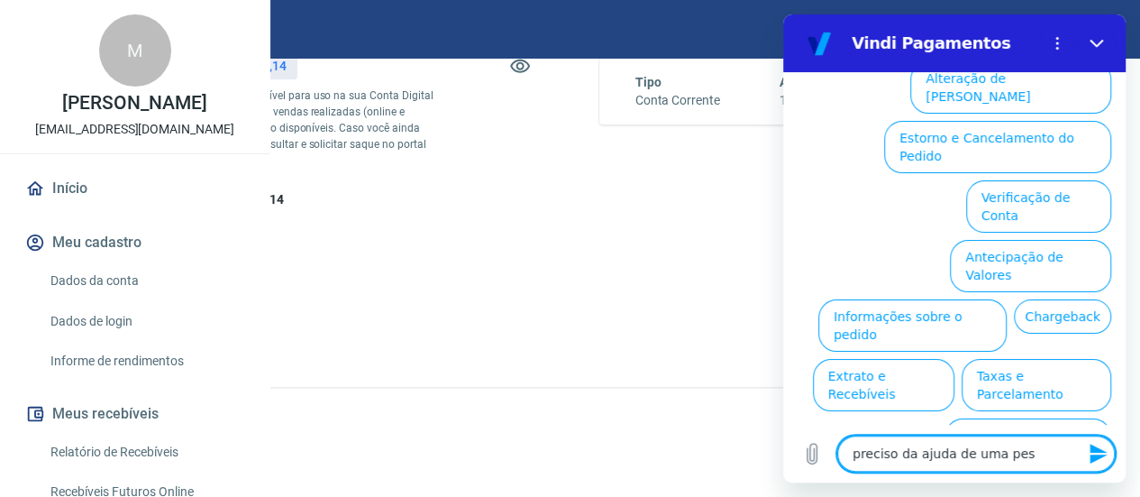
type textarea "preciso da ajuda de uma pess"
type textarea "x"
type textarea "preciso da ajuda de uma pesso"
type textarea "x"
type textarea "preciso da ajuda de uma pessoa"
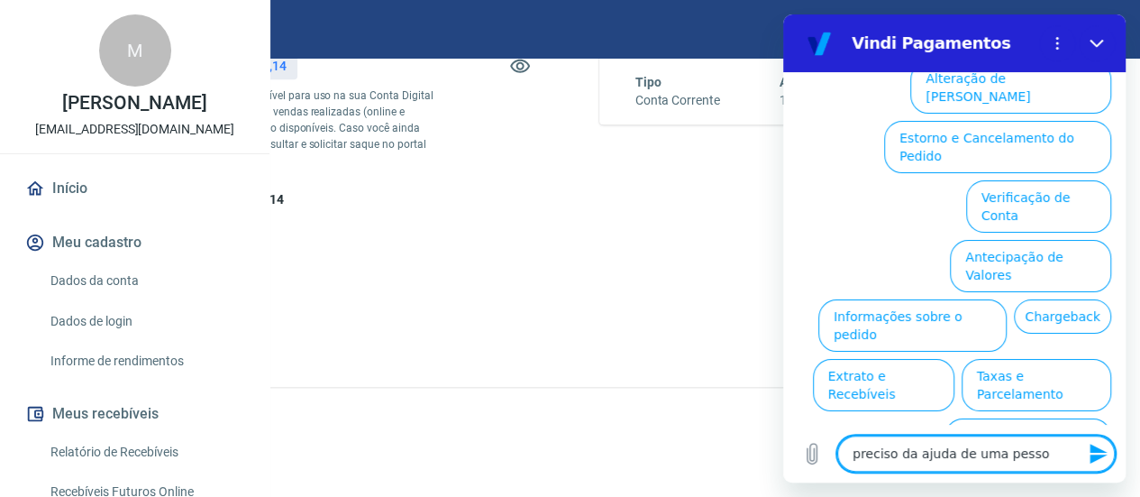
type textarea "x"
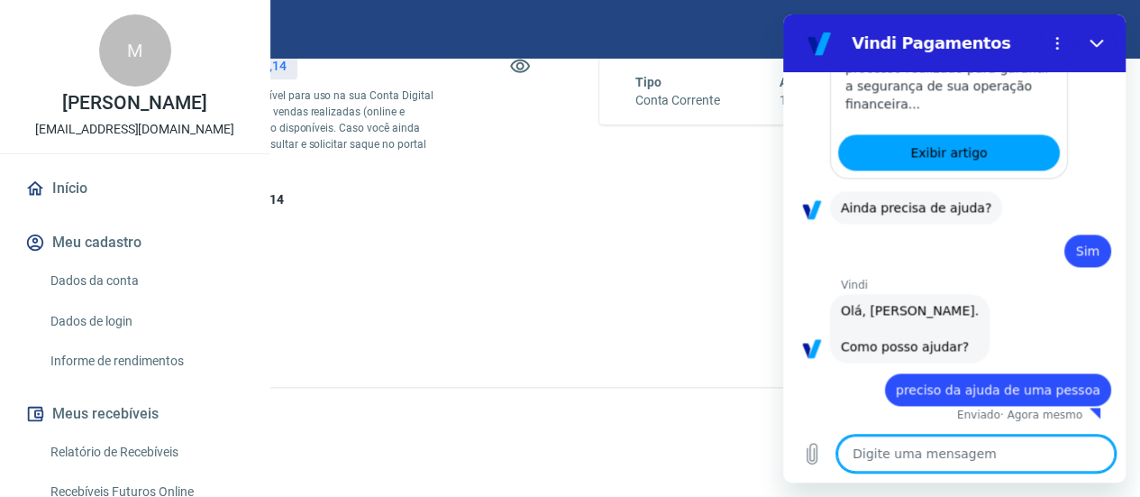
type textarea "x"
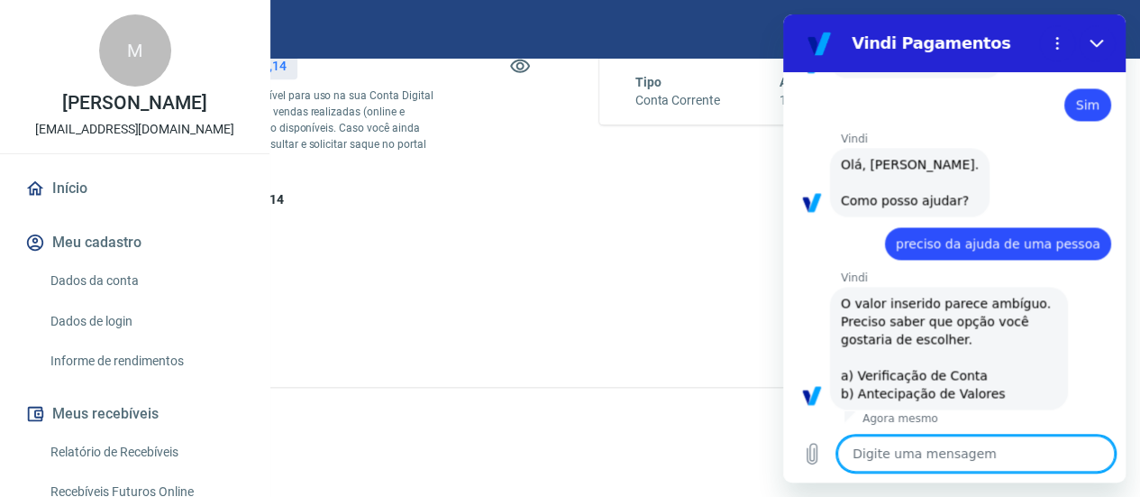
scroll to position [1339, 0]
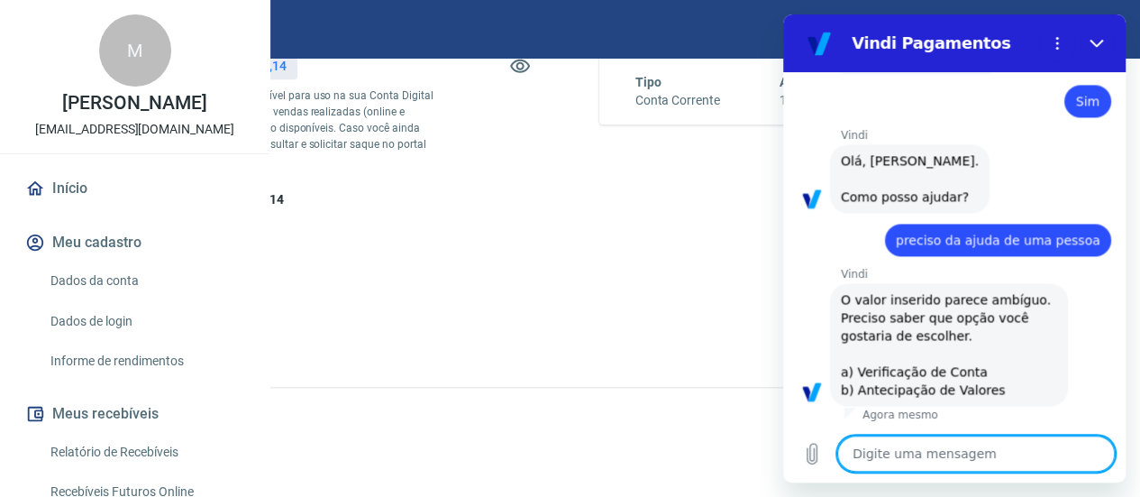
type textarea "a"
type textarea "x"
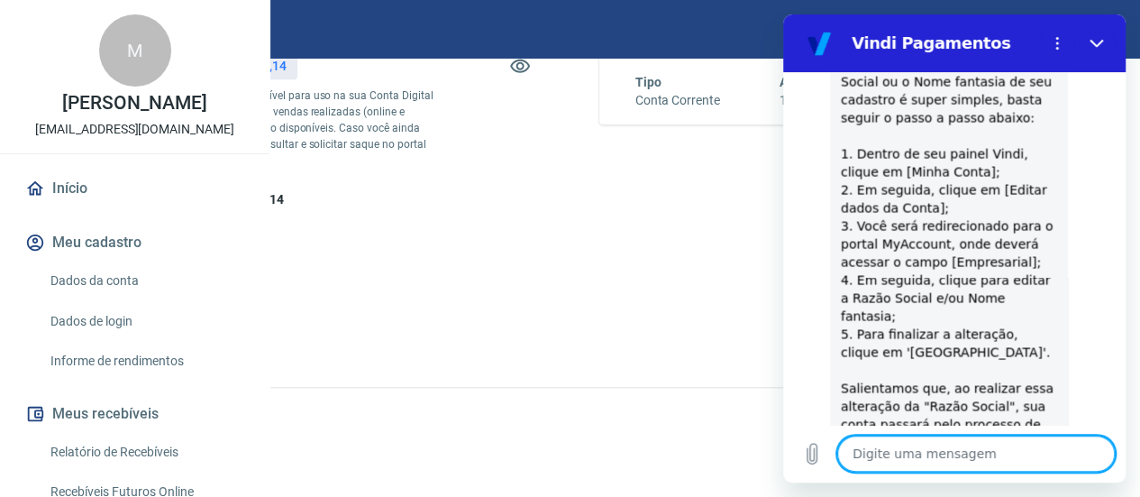
scroll to position [1968, 0]
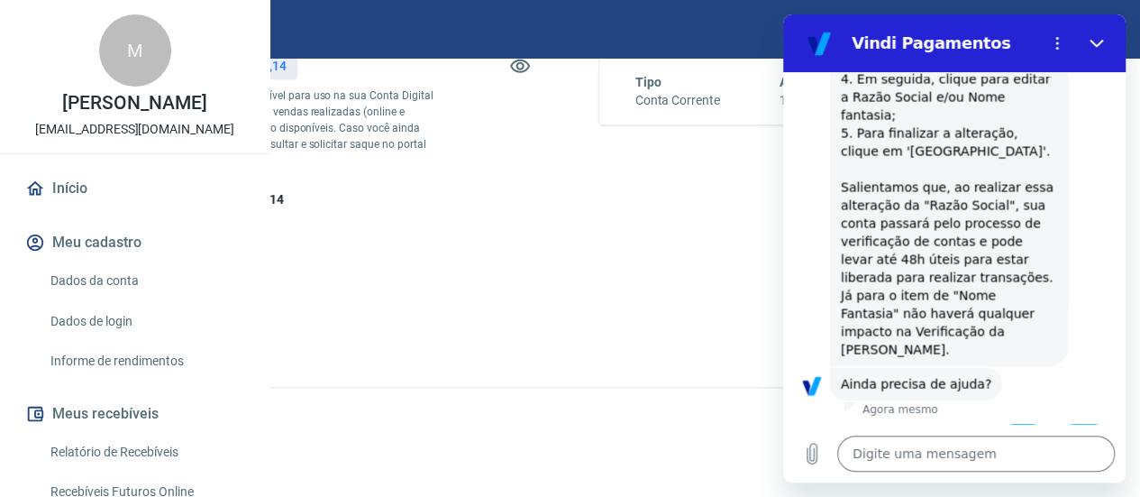
click at [1017, 424] on button "Sim" at bounding box center [1023, 441] width 52 height 34
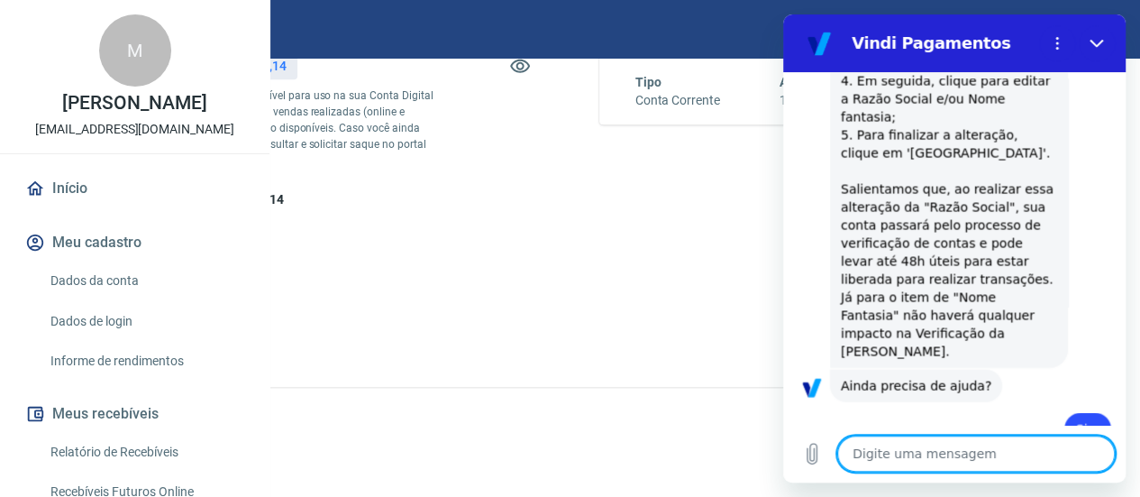
scroll to position [1970, 0]
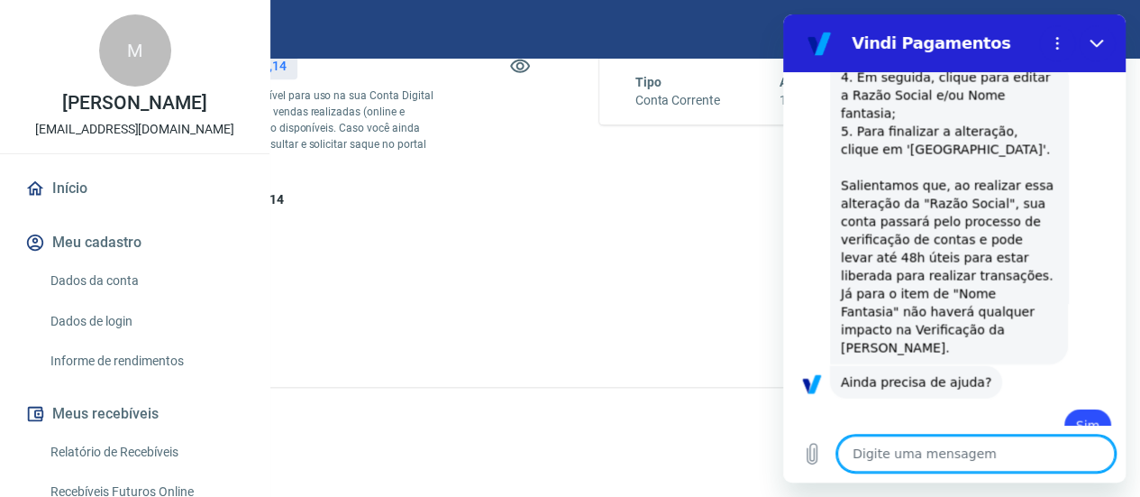
type textarea "x"
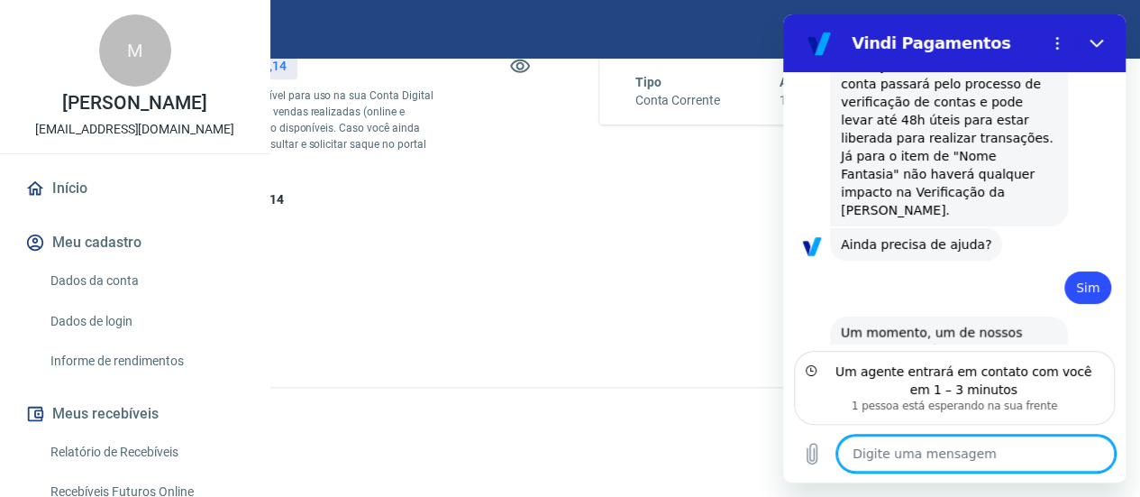
scroll to position [2114, 0]
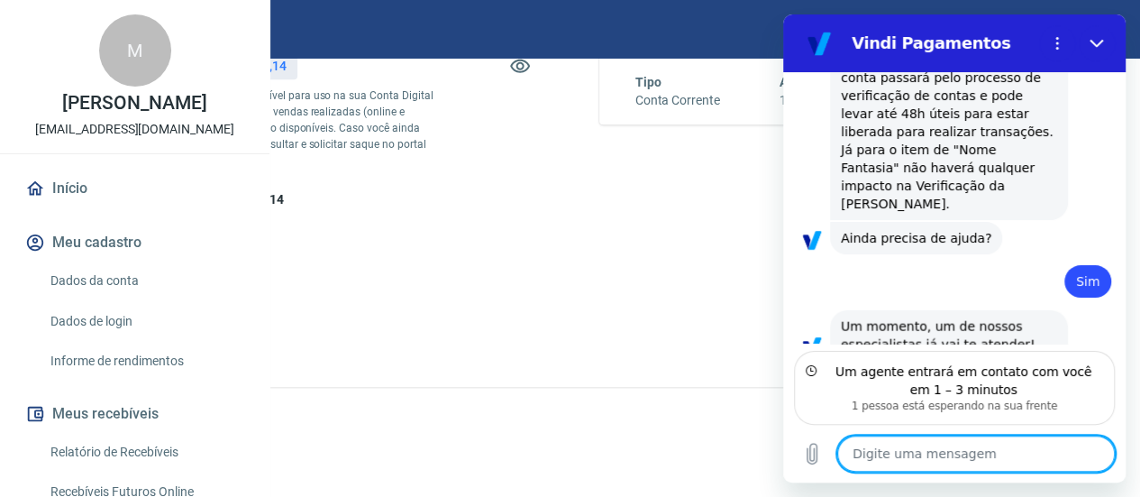
click at [956, 455] on textarea at bounding box center [976, 453] width 278 height 36
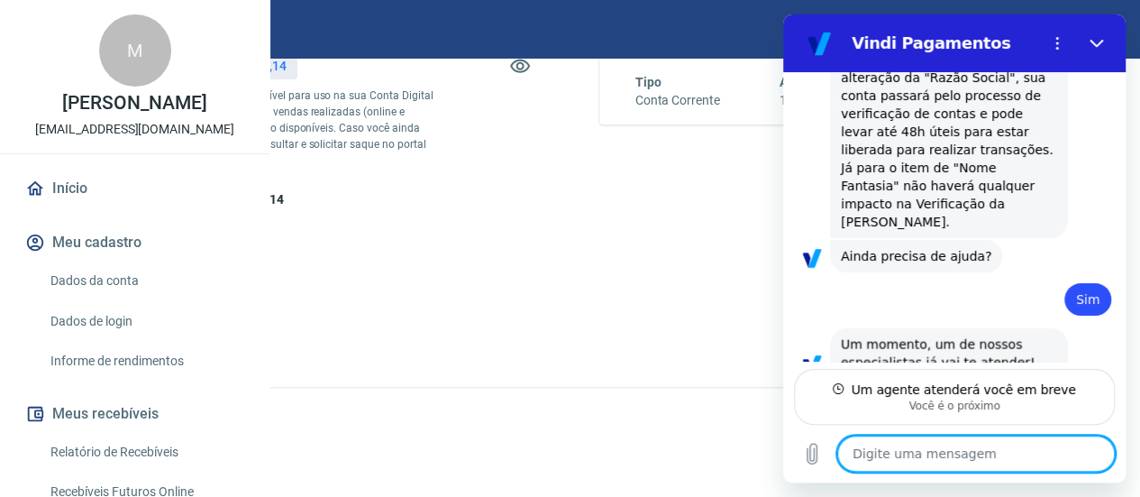
click at [919, 453] on textarea at bounding box center [976, 453] width 278 height 36
type textarea "e"
type textarea "x"
type textarea "es"
type textarea "x"
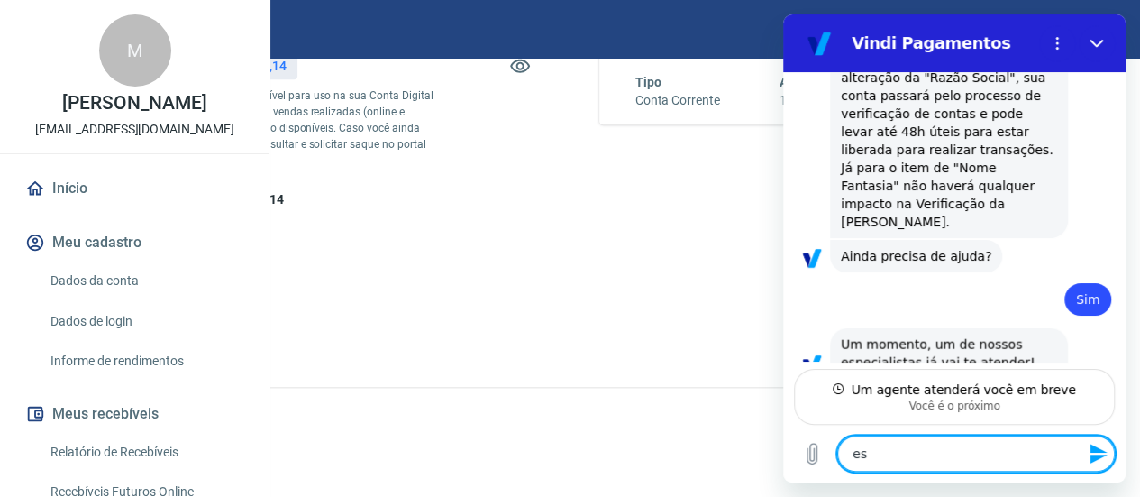
type textarea "est"
type textarea "x"
type textarea "esto"
type textarea "x"
type textarea "estou"
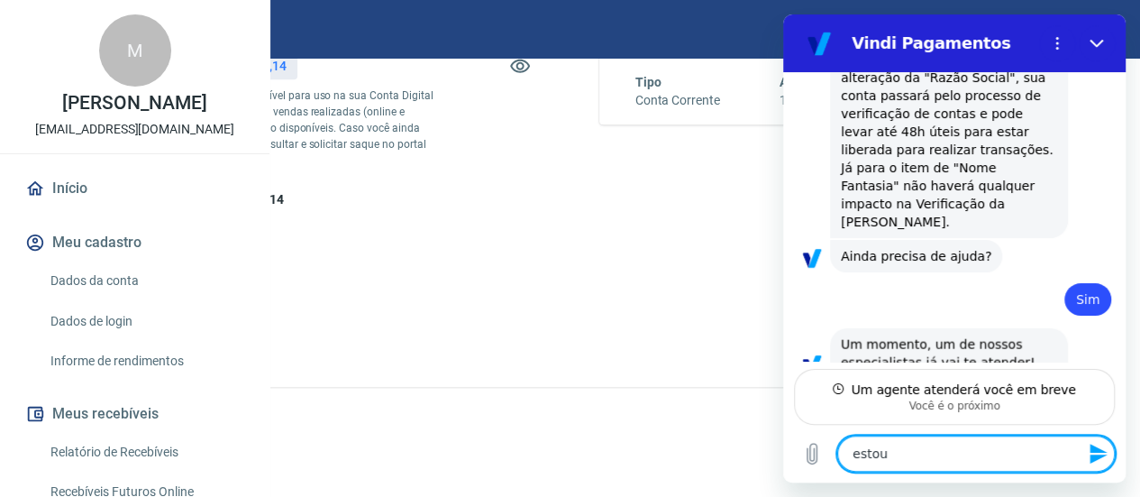
type textarea "x"
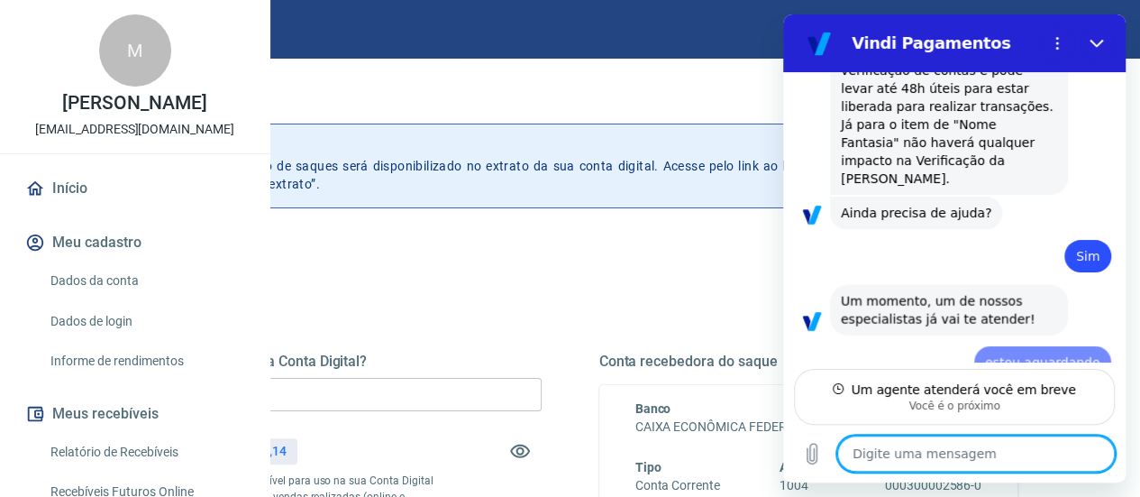
scroll to position [6, 0]
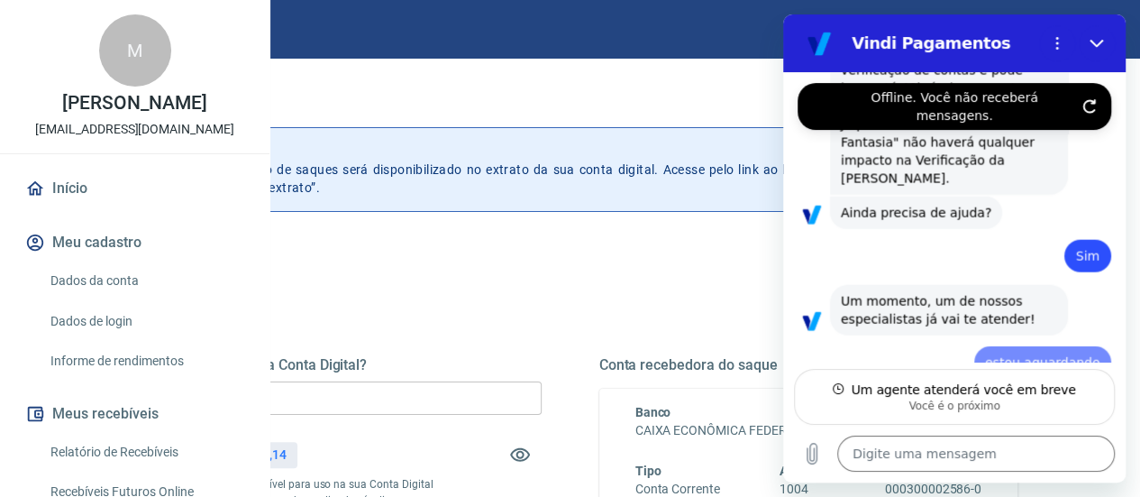
click at [1090, 99] on icon "Atualizar conexão" at bounding box center [1089, 106] width 14 height 14
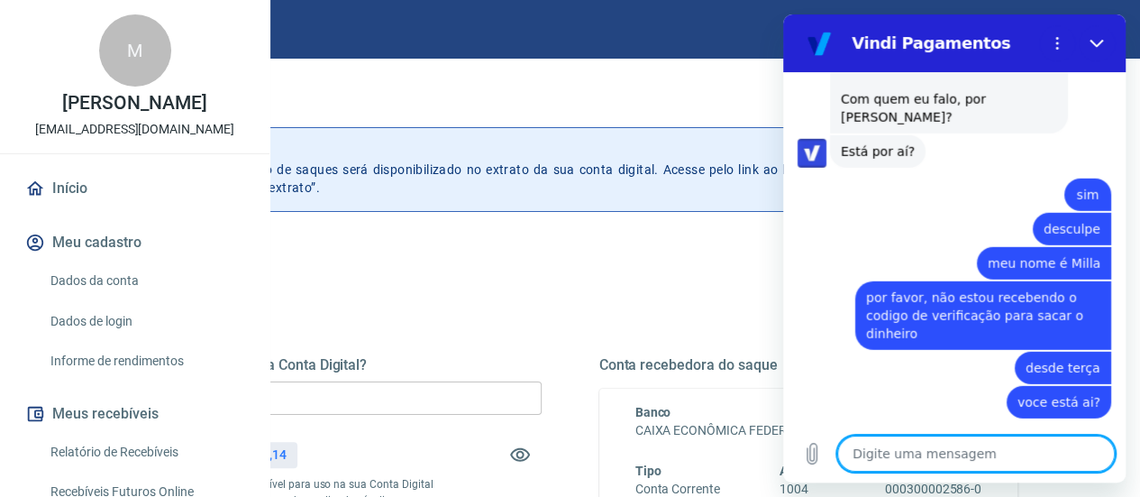
scroll to position [2552, 0]
click at [924, 455] on textarea at bounding box center [976, 453] width 278 height 36
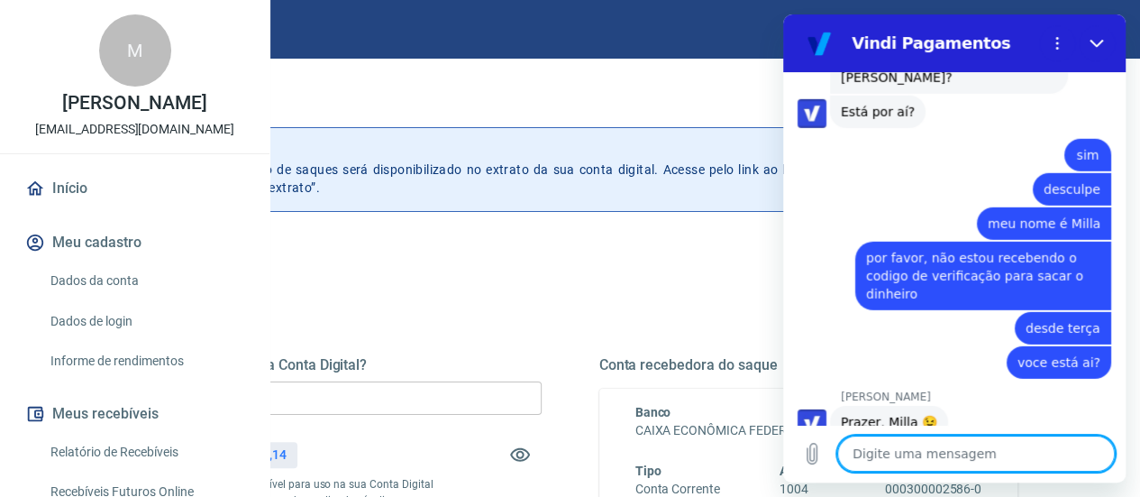
scroll to position [2595, 0]
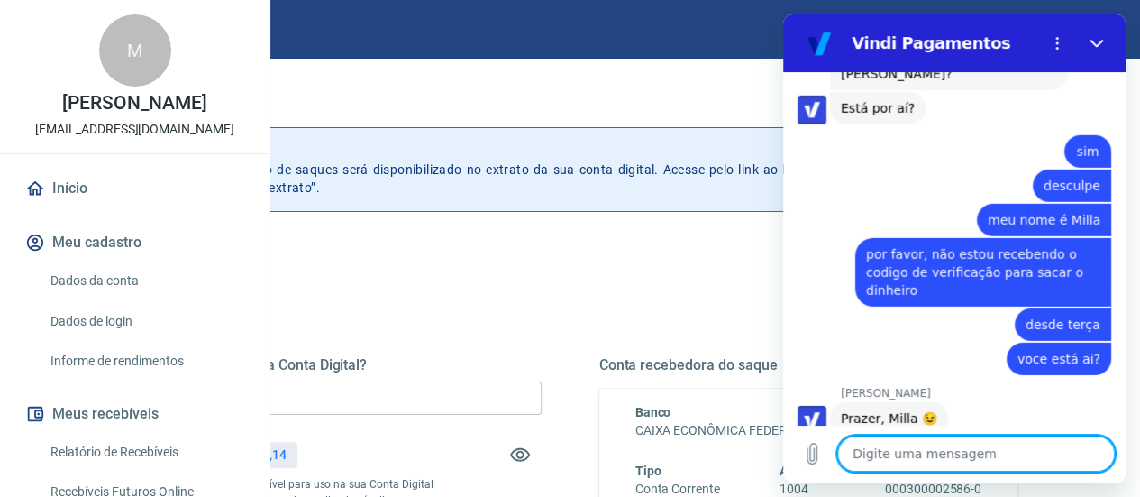
click at [1009, 448] on textarea at bounding box center [976, 453] width 278 height 36
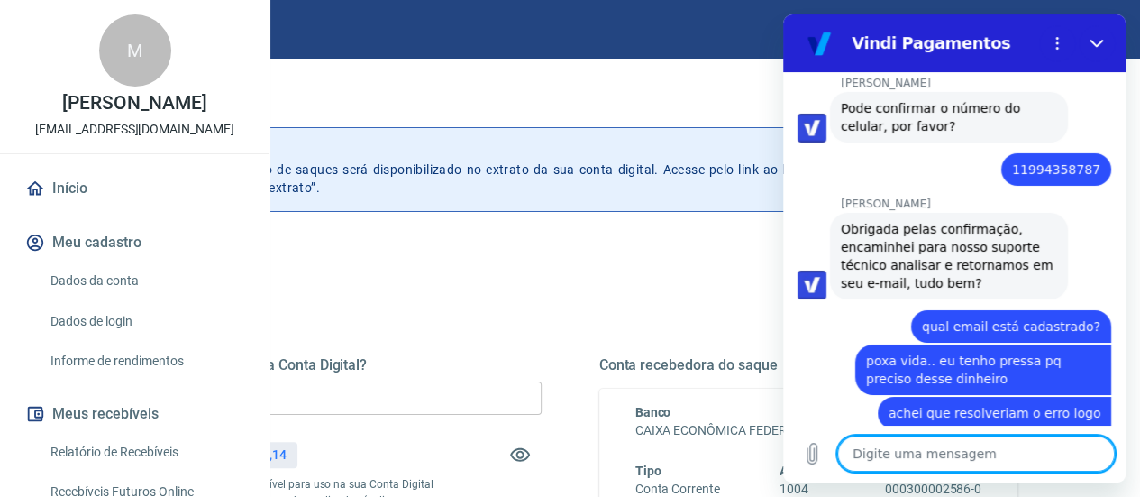
scroll to position [3012, 0]
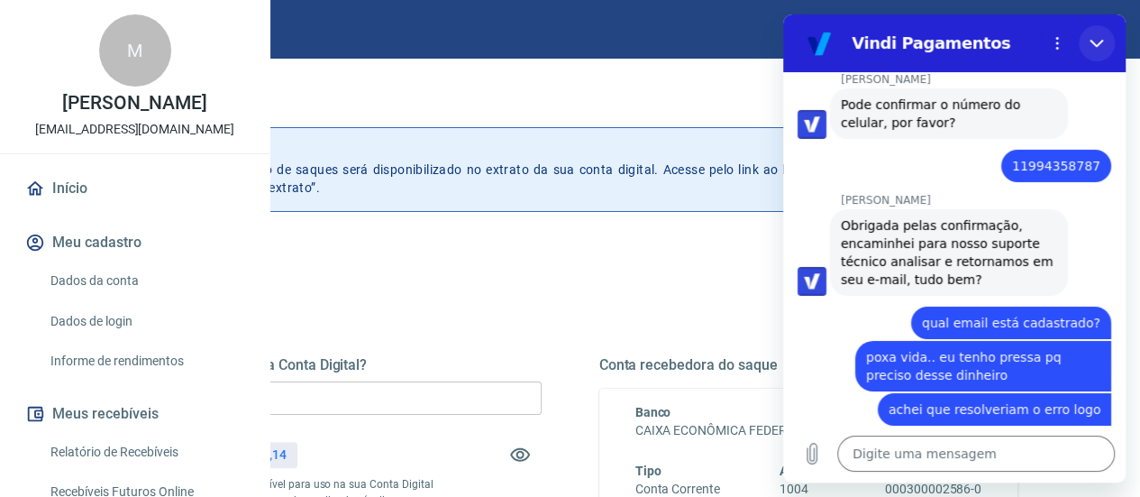
click at [1090, 36] on icon "Fechar" at bounding box center [1097, 43] width 14 height 14
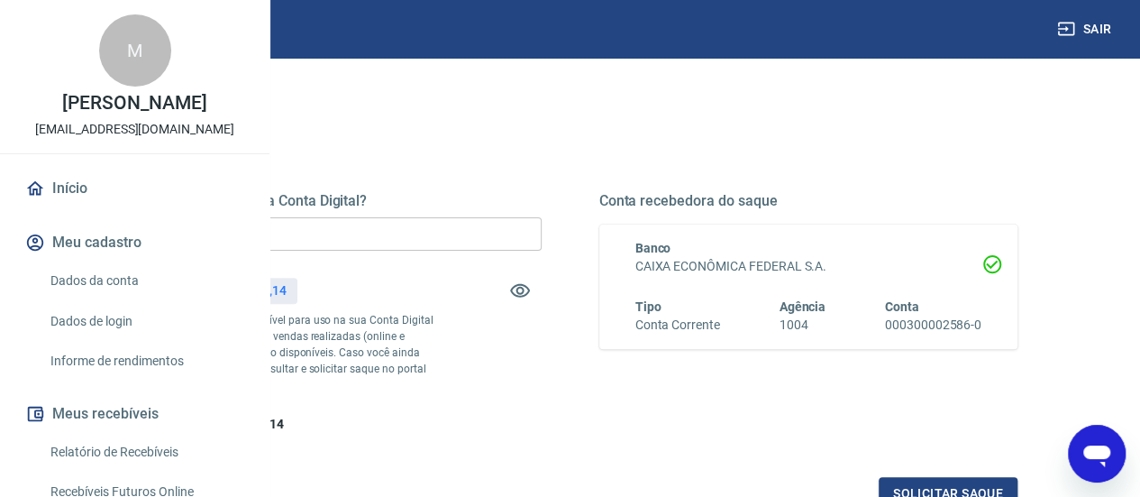
scroll to position [172, 0]
